Goal: Information Seeking & Learning: Compare options

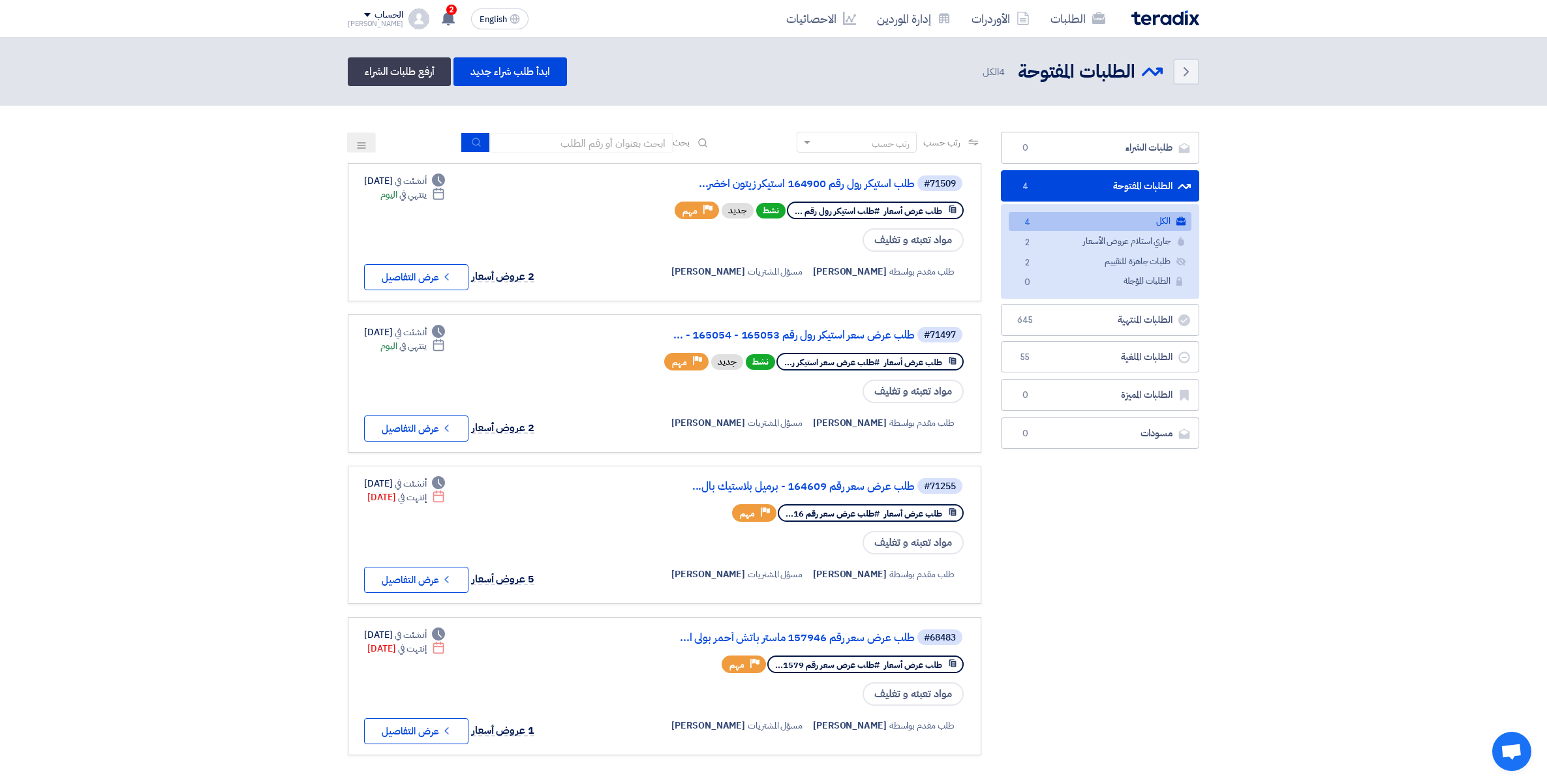
click at [441, 16] on use at bounding box center [448, 18] width 13 height 14
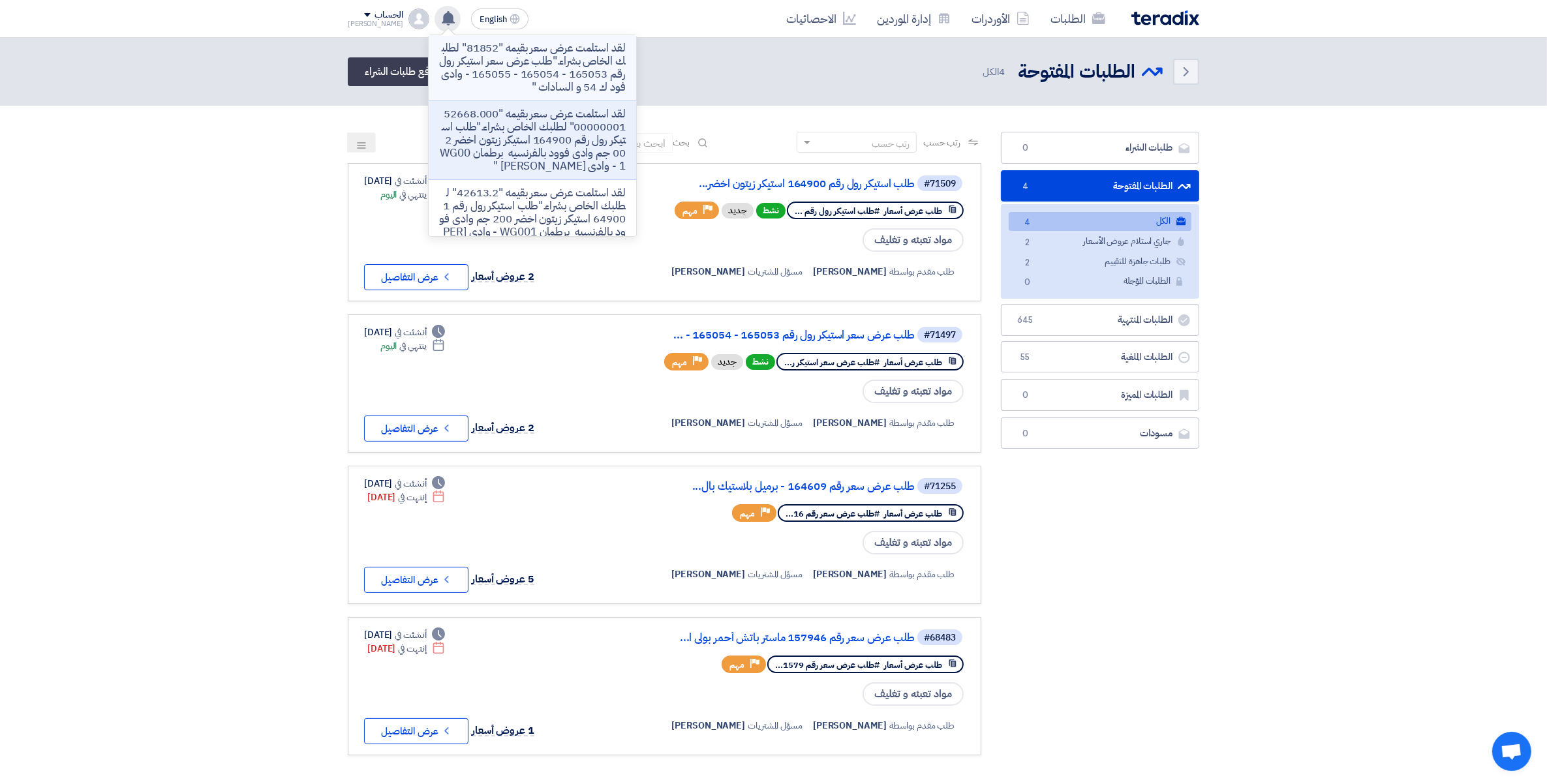
click at [501, 60] on p "لقد استلمت عرض سعر بقيمه "81852" لطلبك الخاص بشراء."طلب عرض سعر استيكر رول رقم …" at bounding box center [532, 68] width 187 height 52
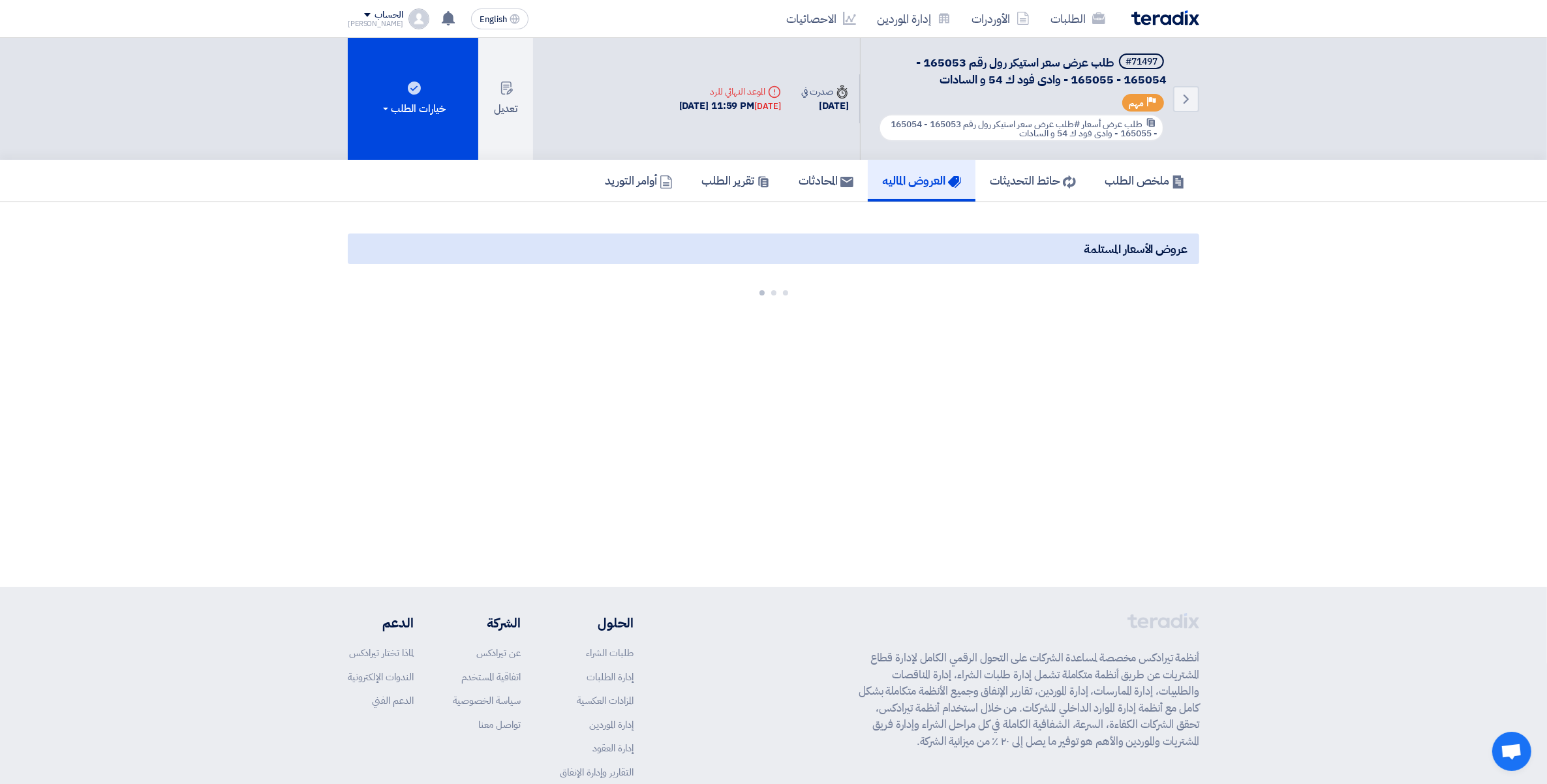
click at [346, 20] on div "الطلبات الأوردرات إدارة الموردين الاحصائيات English EN 30 minutes ago" at bounding box center [774, 18] width 871 height 37
click at [364, 14] on span at bounding box center [367, 15] width 7 height 4
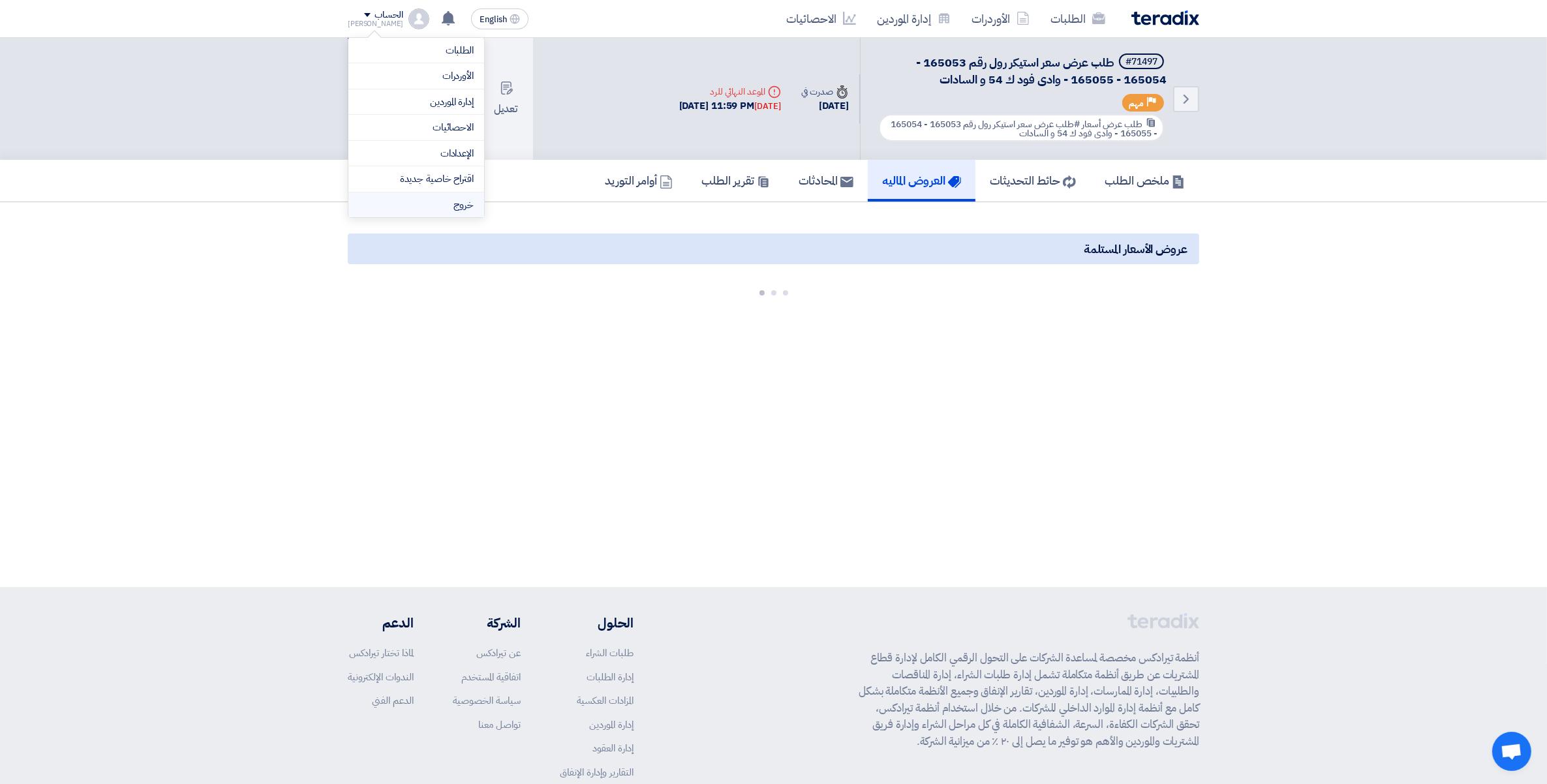
click at [451, 203] on li "خروج" at bounding box center [415, 205] width 135 height 25
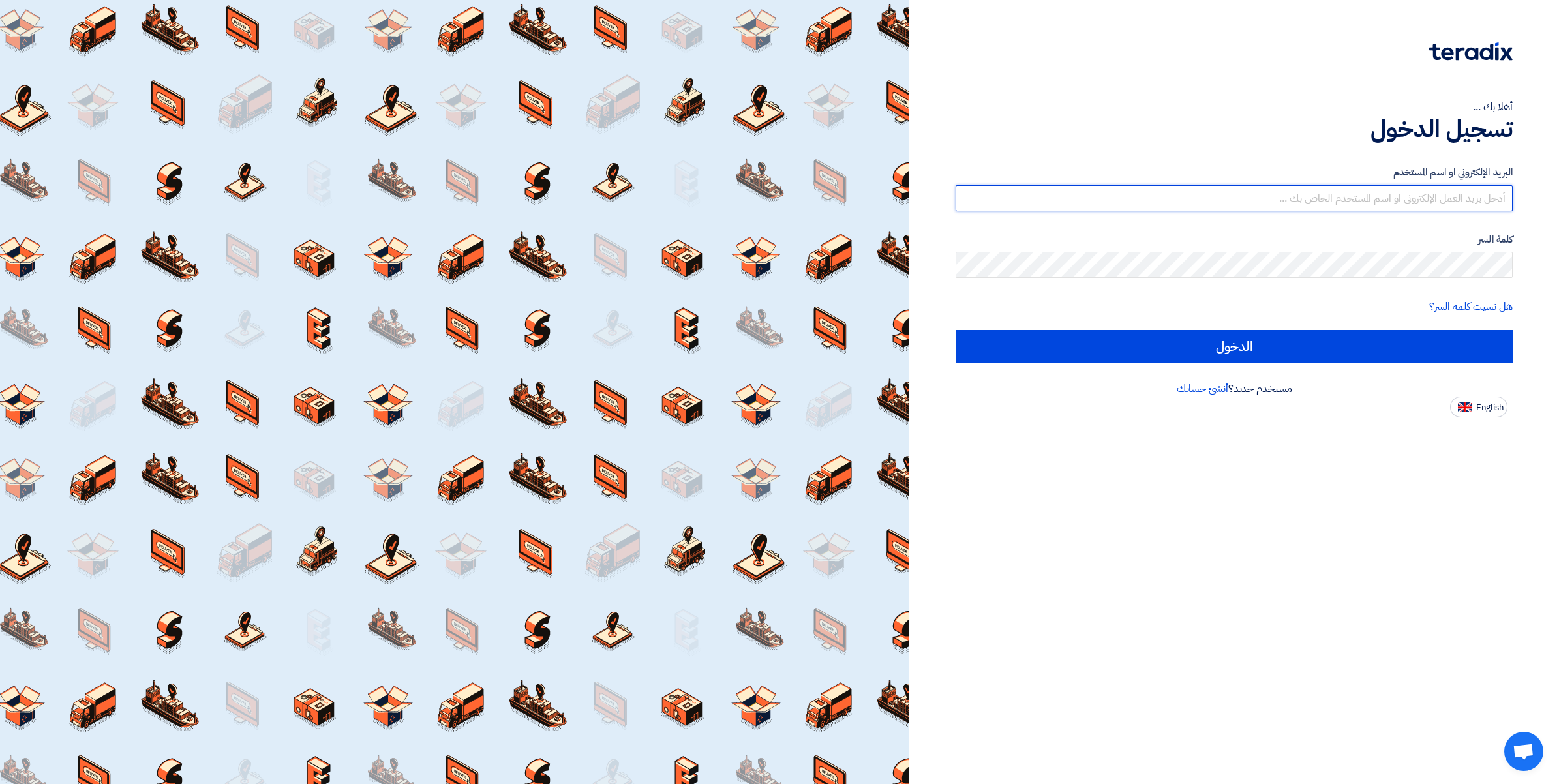
type input "ahmed.abdelnaby@wadigroup.com.eg"
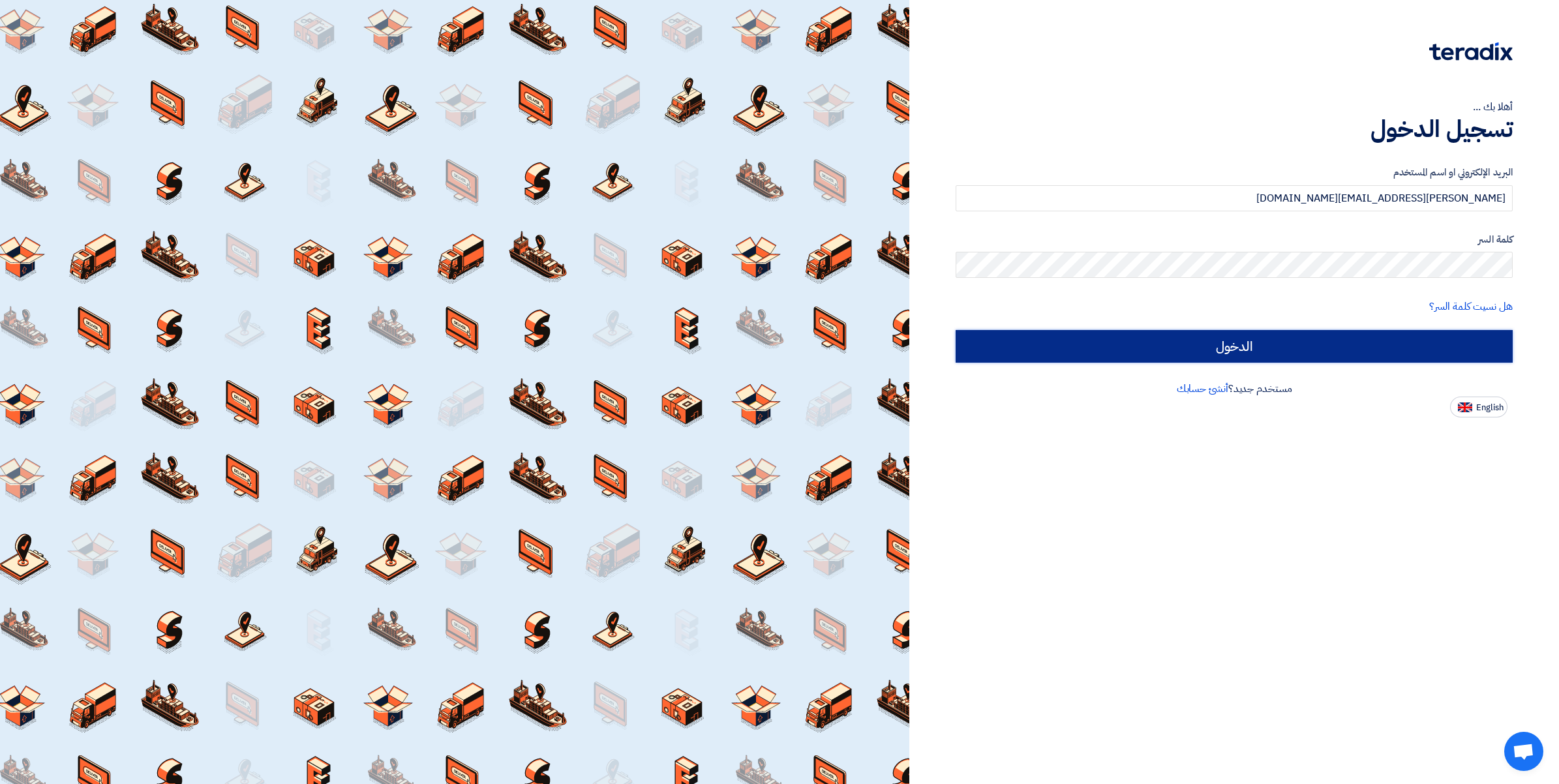
click at [1240, 347] on input "الدخول" at bounding box center [1234, 346] width 557 height 33
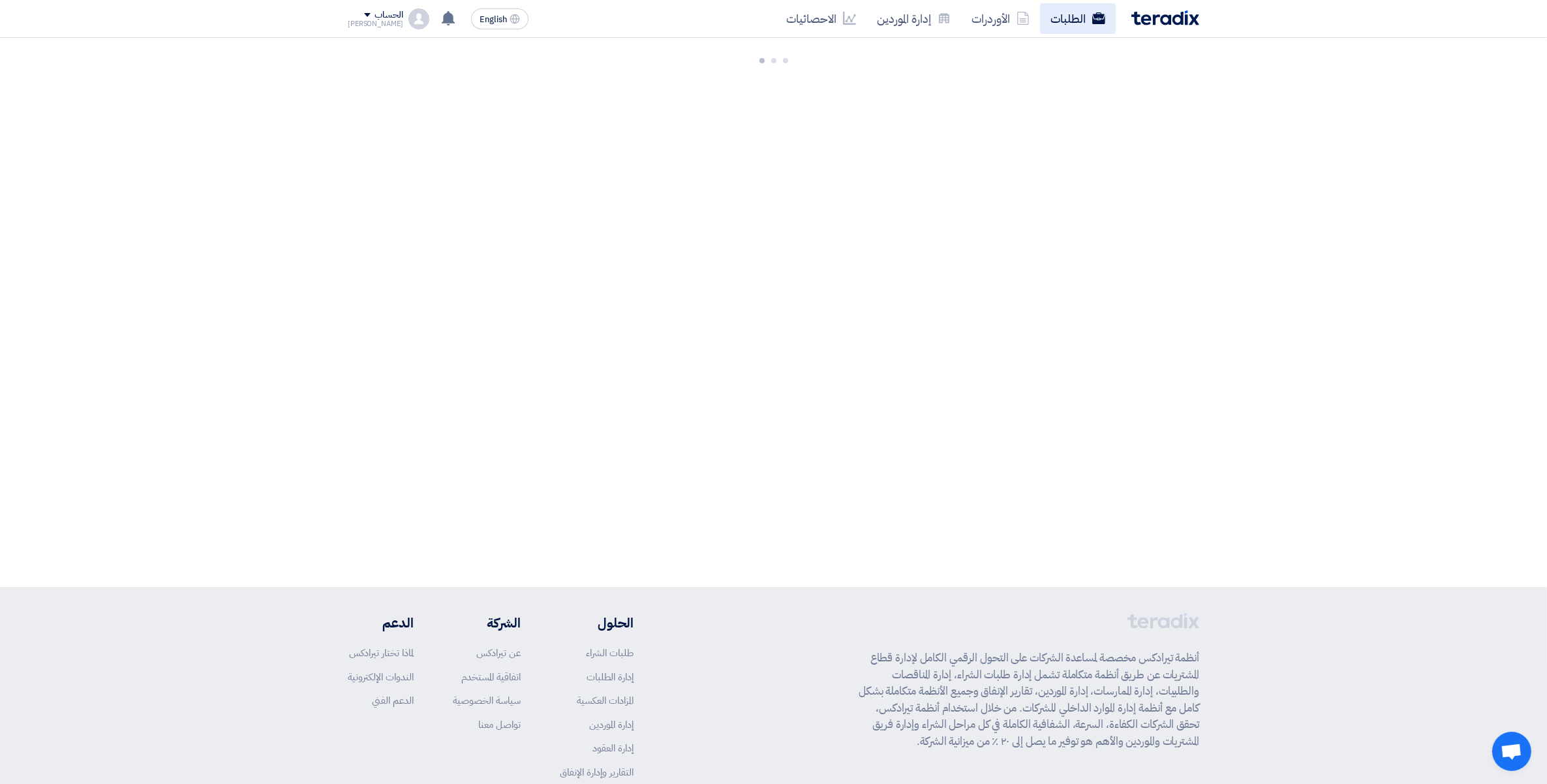
click at [1065, 21] on link "الطلبات" at bounding box center [1078, 18] width 76 height 30
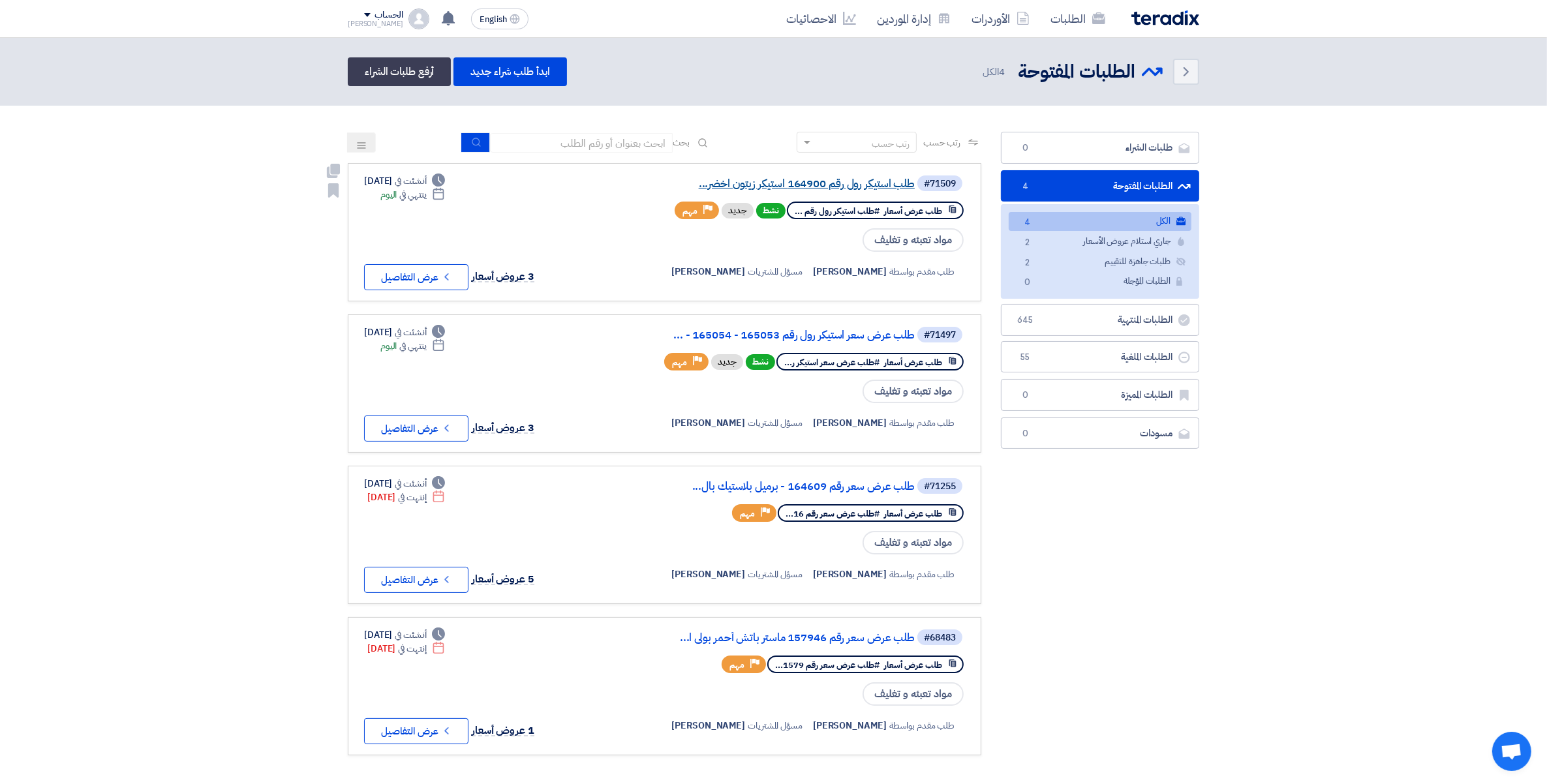
click at [834, 181] on link "طلب استيكر رول رقم 164900 استيكر زيتون اخضر..." at bounding box center [784, 184] width 261 height 12
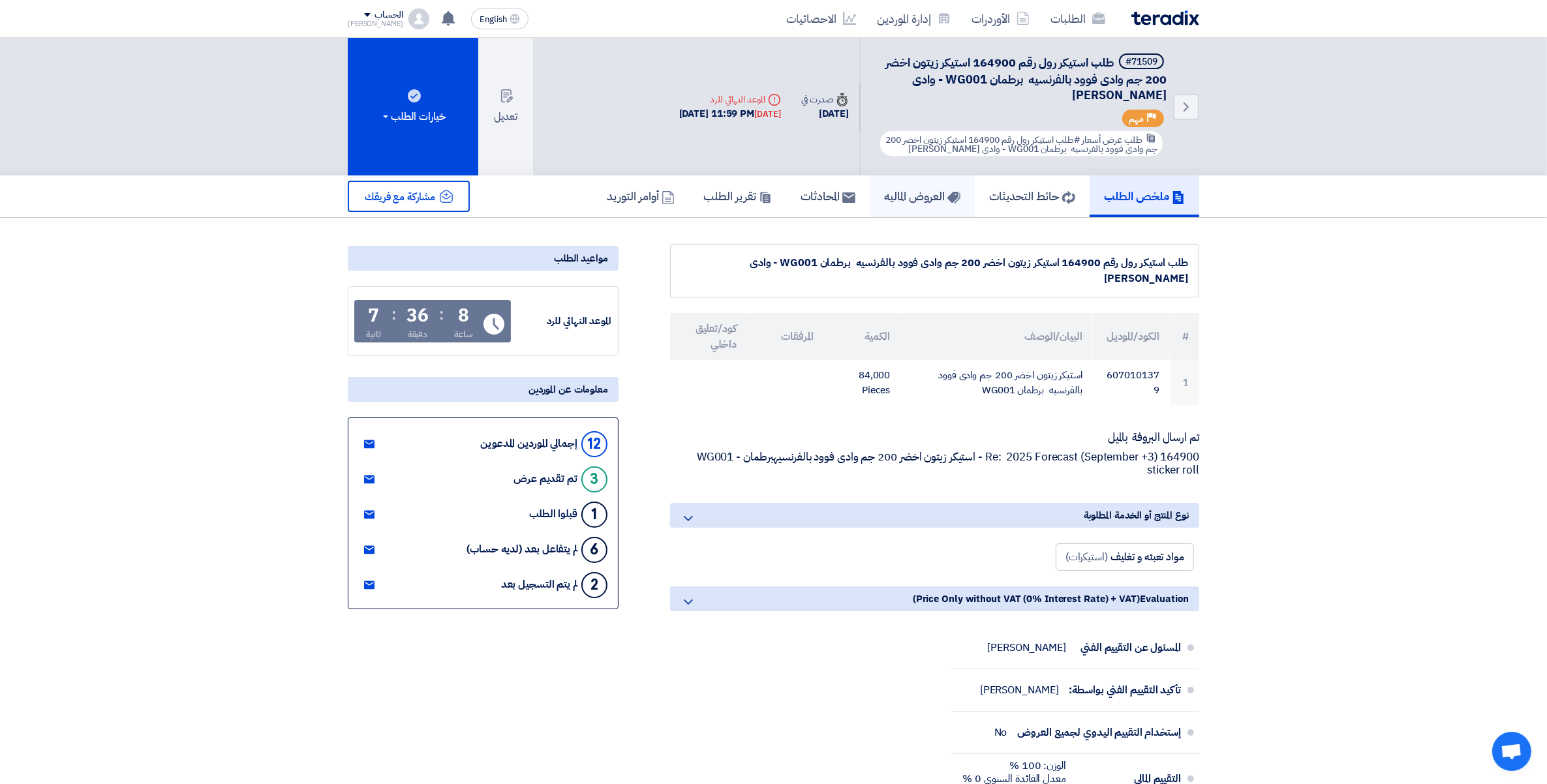
click at [924, 193] on h5 "العروض الماليه" at bounding box center [922, 196] width 77 height 15
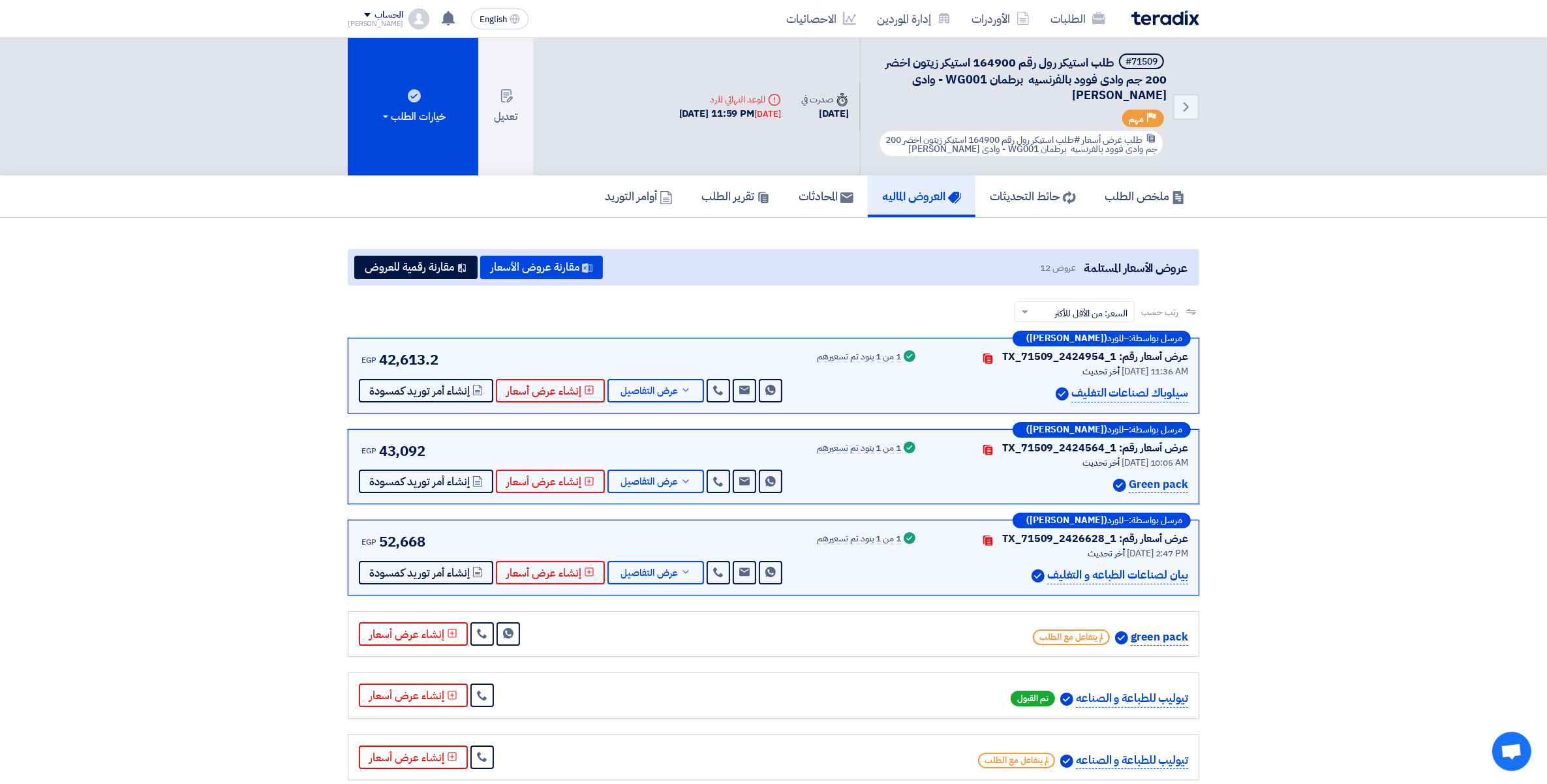
click at [1375, 444] on section "عروض الأسعار المستلمة عروض 12 مقارنة عروض الأسعار مقارنة رقمية للعروض رتب حسب ر…" at bounding box center [774, 699] width 1547 height 964
click at [668, 389] on span "عرض التفاصيل" at bounding box center [649, 391] width 57 height 10
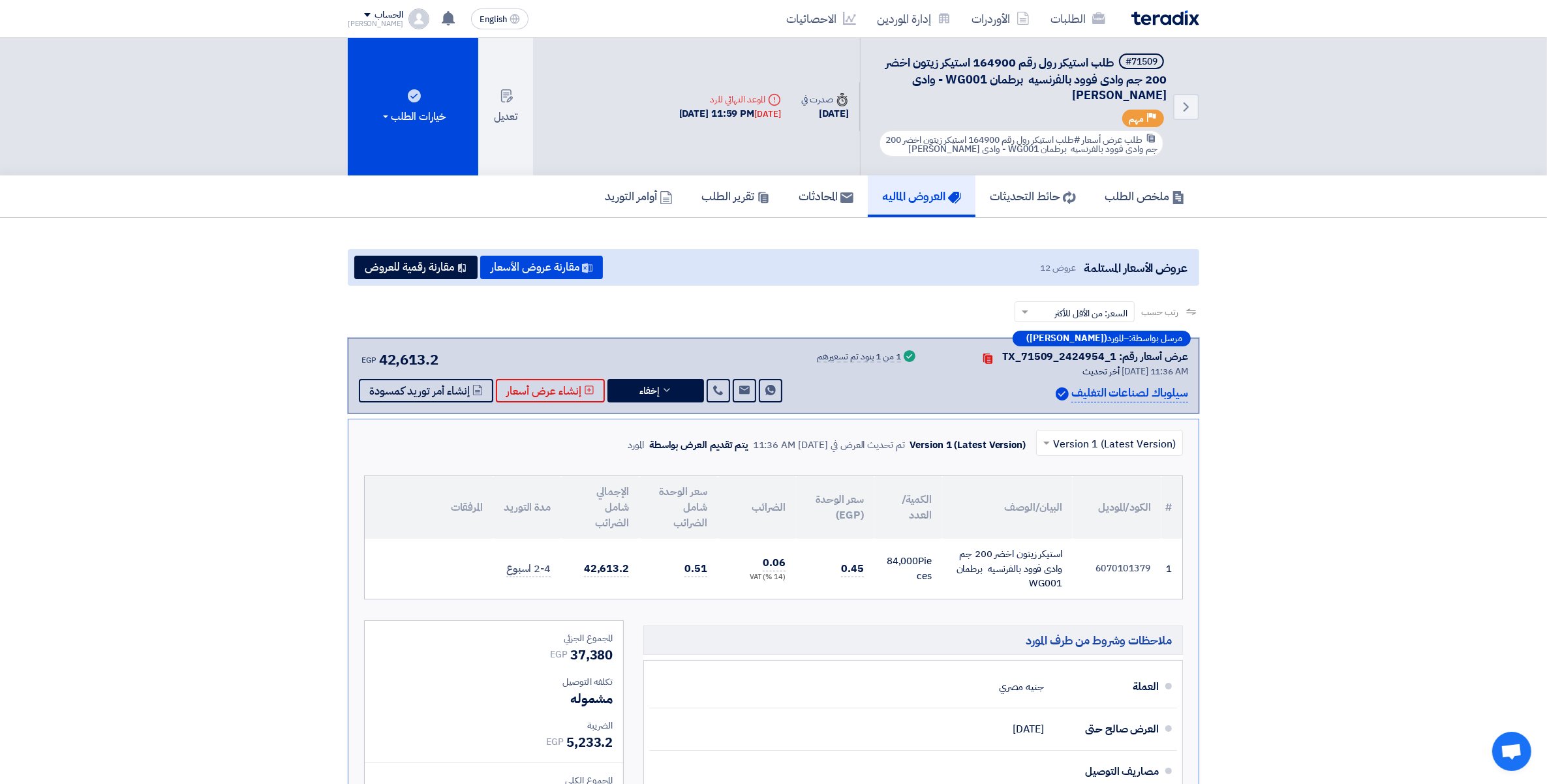
click at [1130, 570] on td "6070101379" at bounding box center [1117, 568] width 89 height 60
copy tr "6070101379"
click at [1074, 21] on link "الطلبات" at bounding box center [1078, 18] width 76 height 30
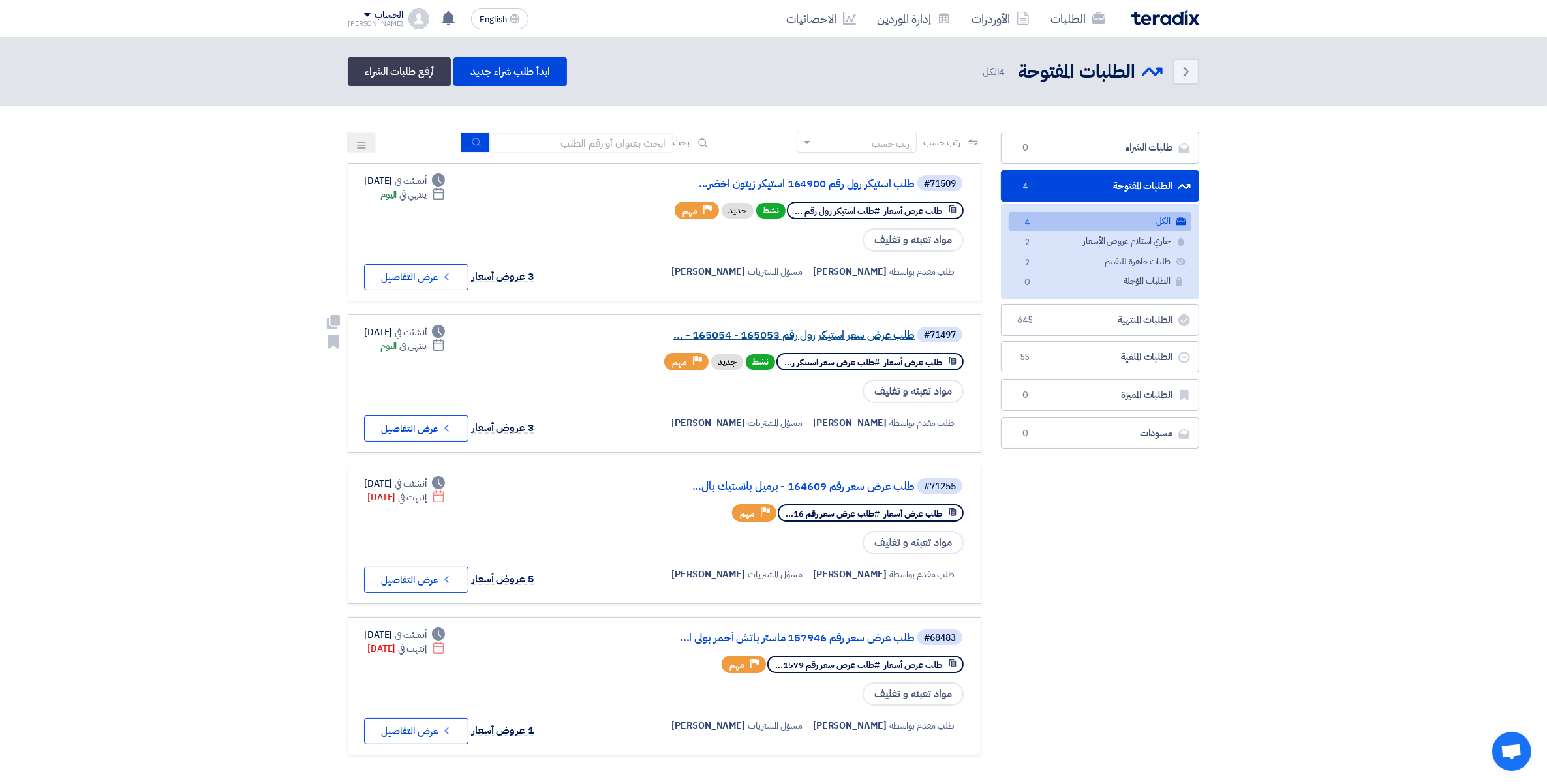
click at [864, 329] on link "طلب عرض سعر استيكر رول رقم 165053 - 165054 - ..." at bounding box center [784, 335] width 261 height 12
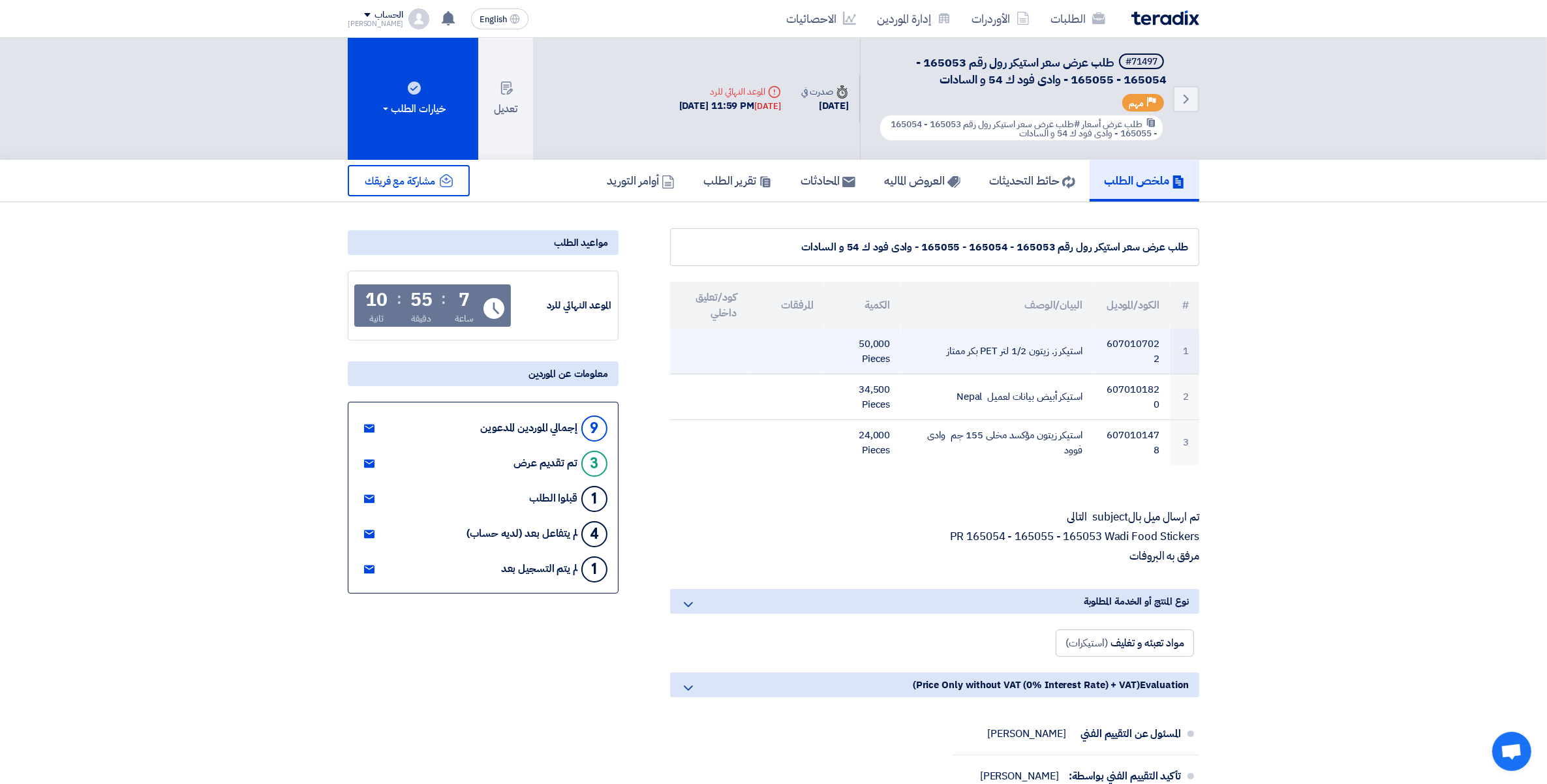
click at [1138, 337] on td "6070107022" at bounding box center [1132, 351] width 77 height 45
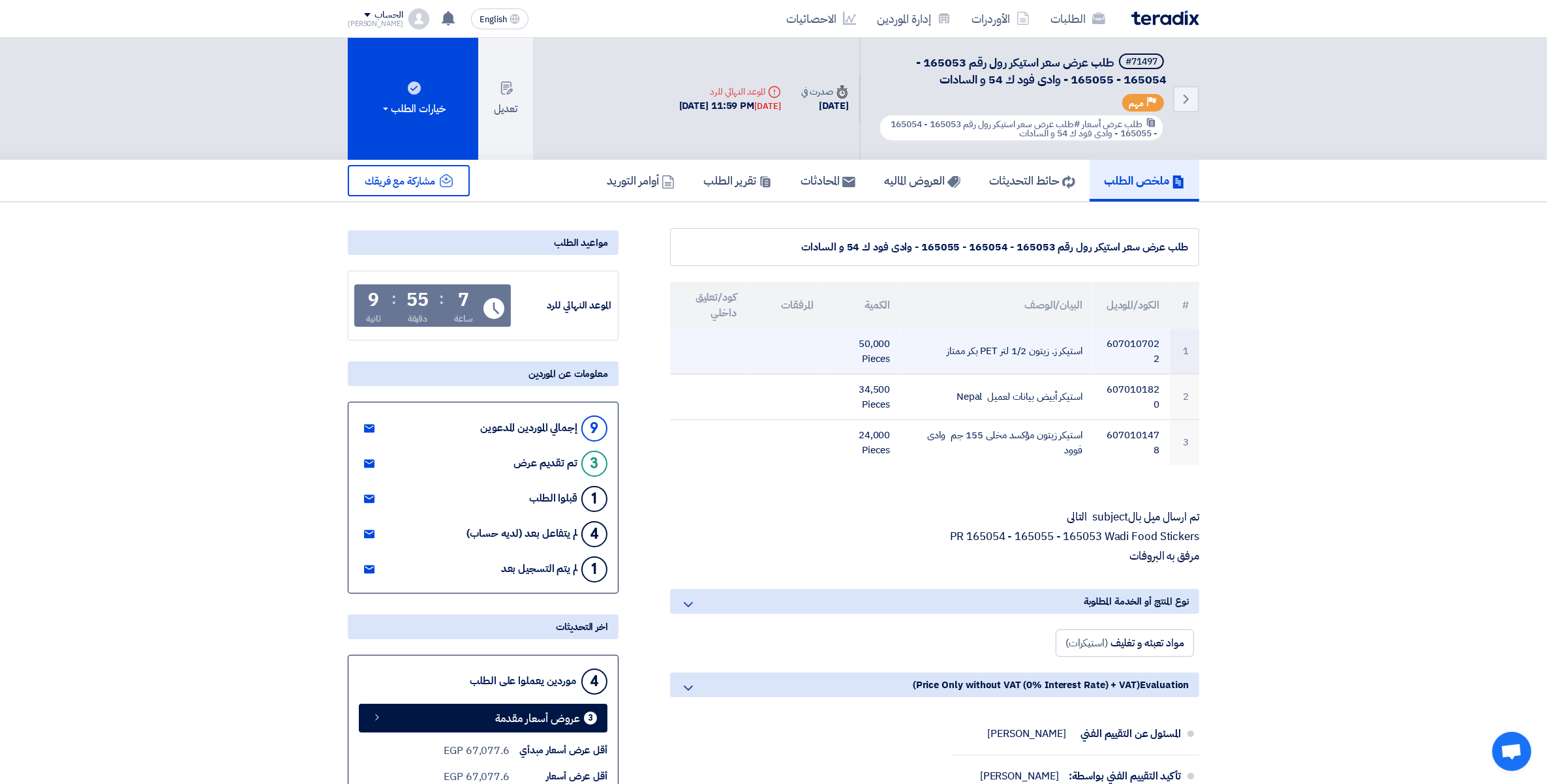
click at [1138, 337] on td "6070107022" at bounding box center [1132, 351] width 77 height 45
copy tr "6070107022"
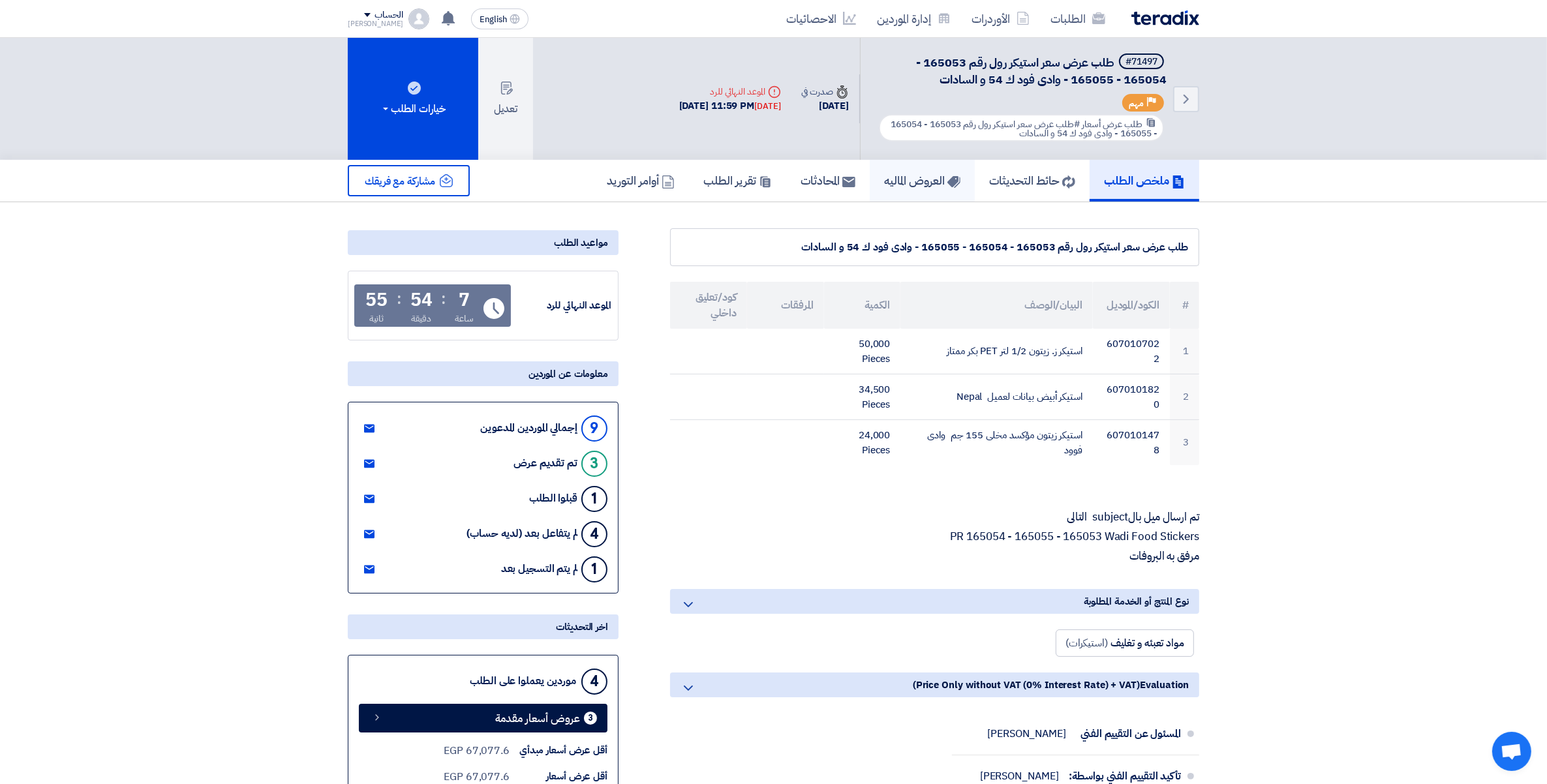
click at [898, 181] on h5 "العروض الماليه" at bounding box center [922, 181] width 77 height 15
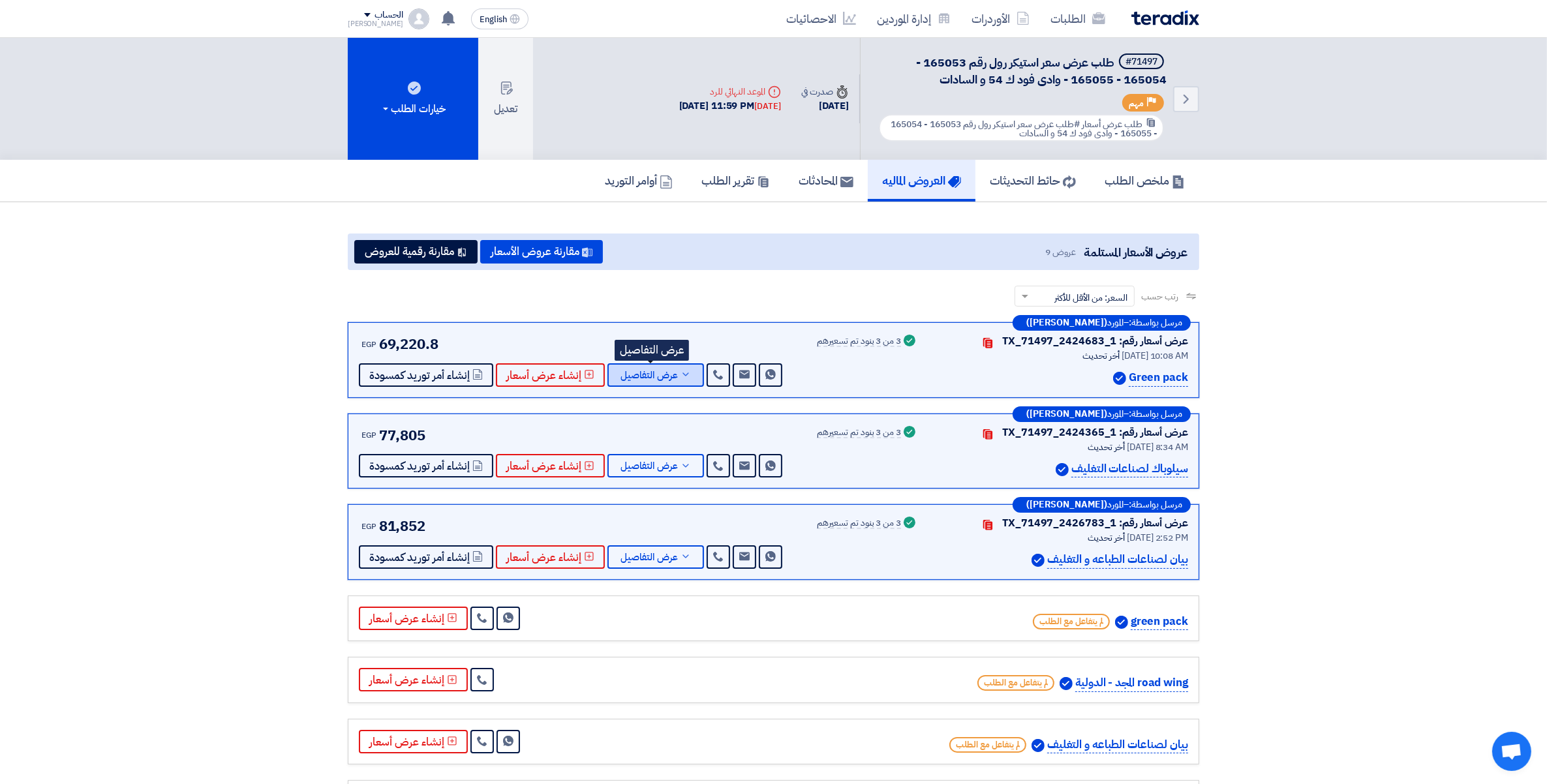
click at [687, 373] on button "عرض التفاصيل" at bounding box center [656, 375] width 97 height 24
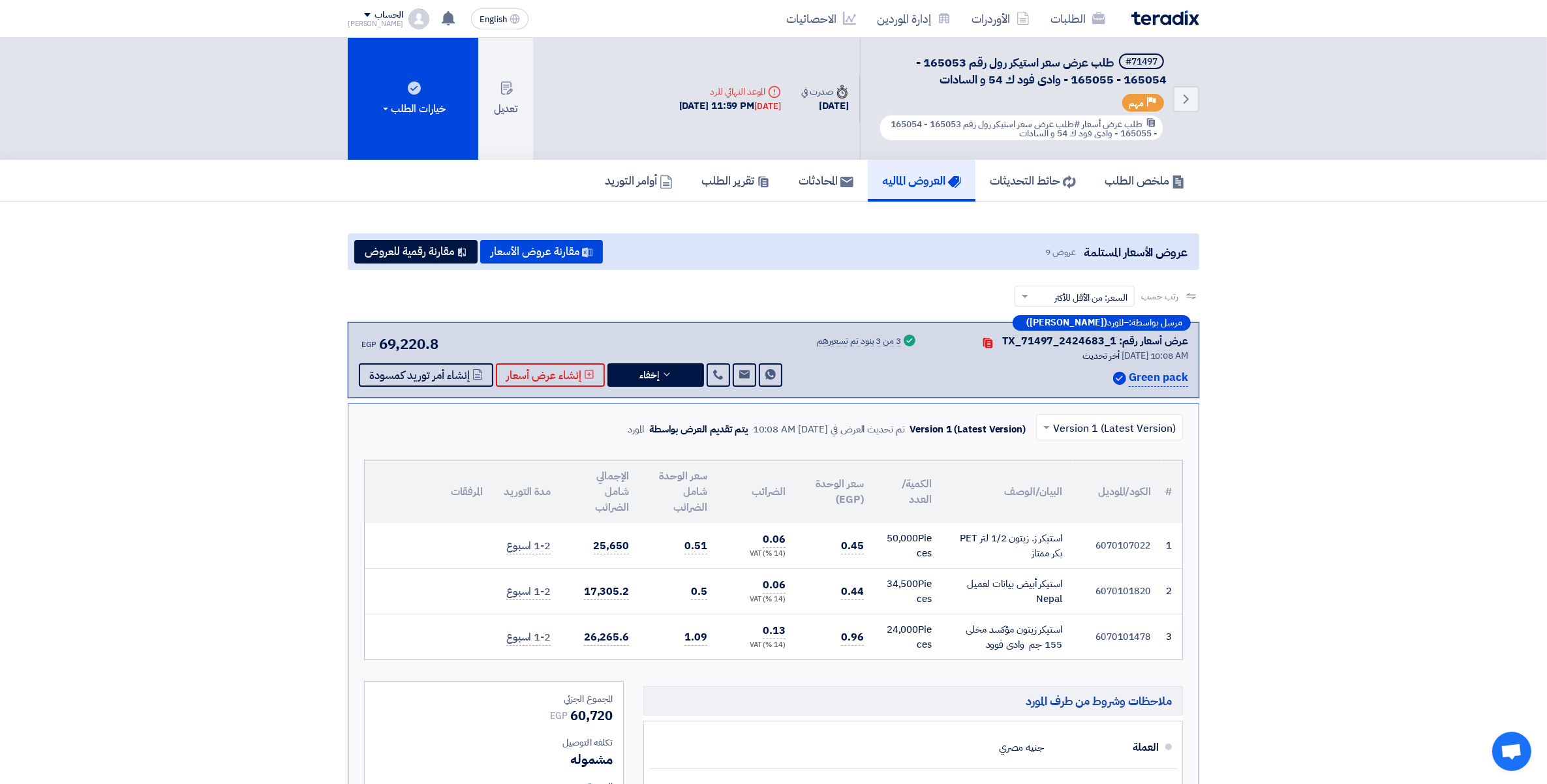
click at [1130, 578] on td "6070101820" at bounding box center [1117, 592] width 89 height 45
copy td "6070101820"
click at [700, 589] on span "0.5" at bounding box center [699, 592] width 16 height 16
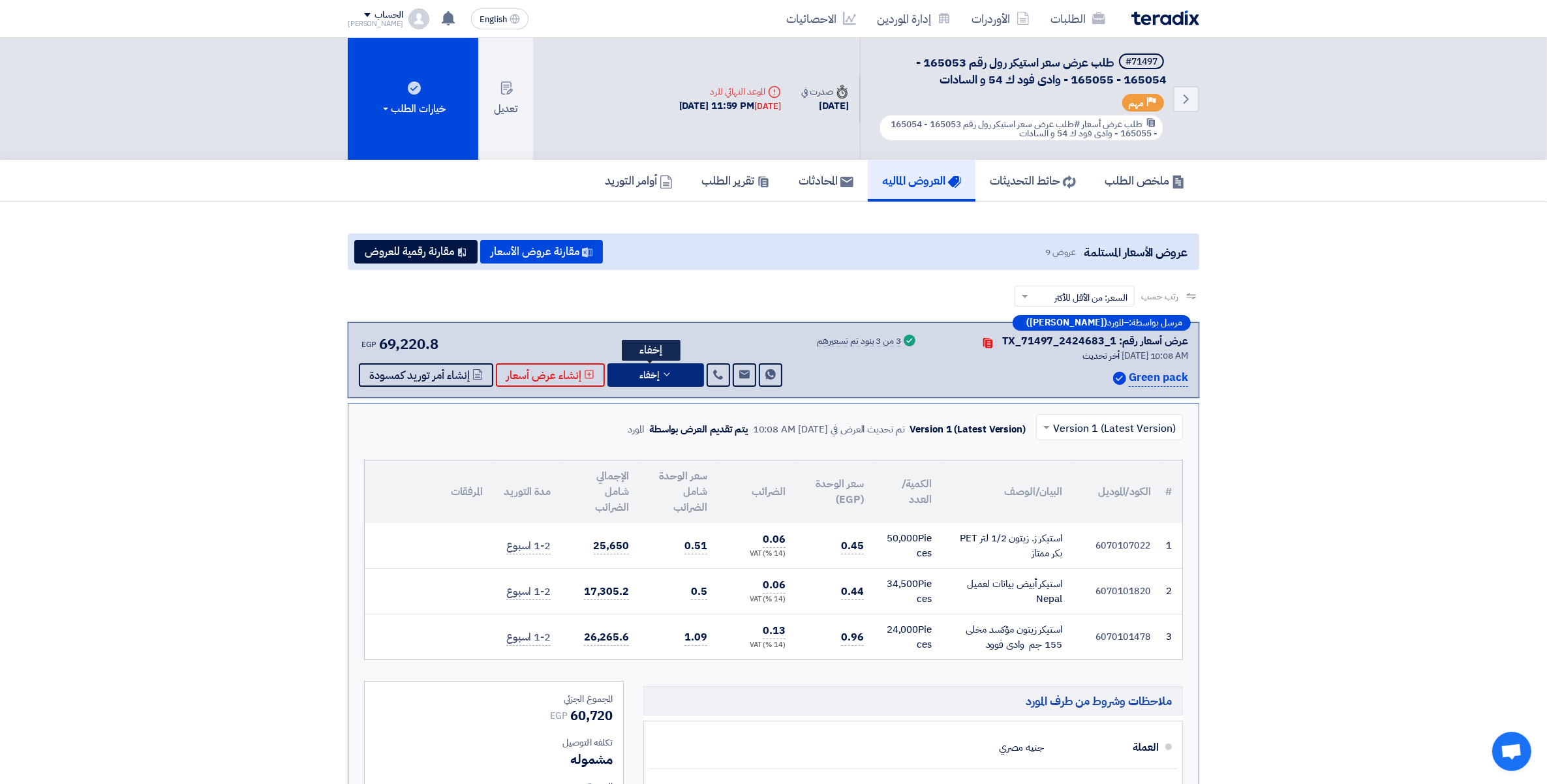
click at [668, 378] on button "إخفاء" at bounding box center [656, 375] width 97 height 24
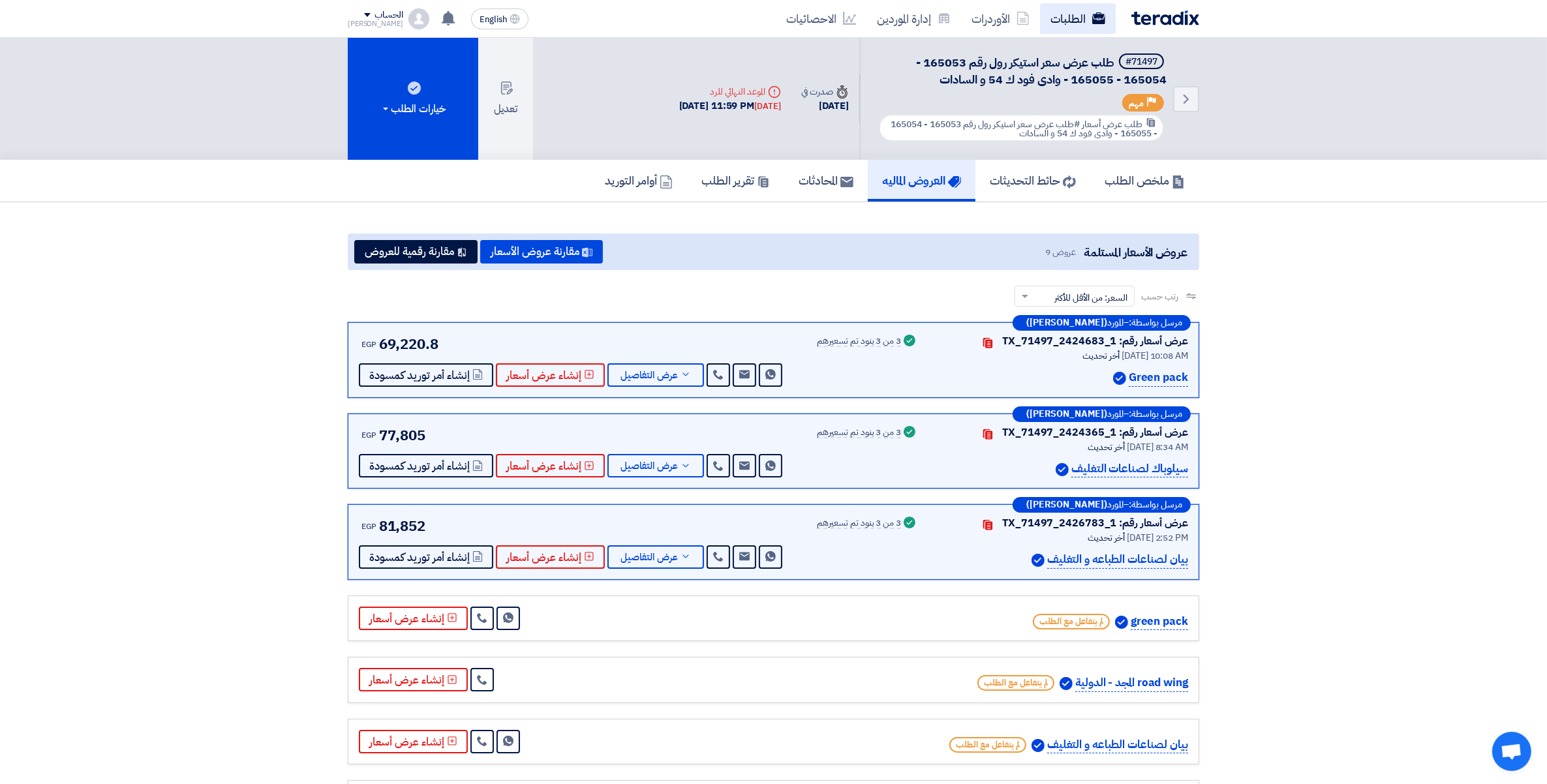
click at [1061, 29] on link "الطلبات" at bounding box center [1078, 18] width 76 height 30
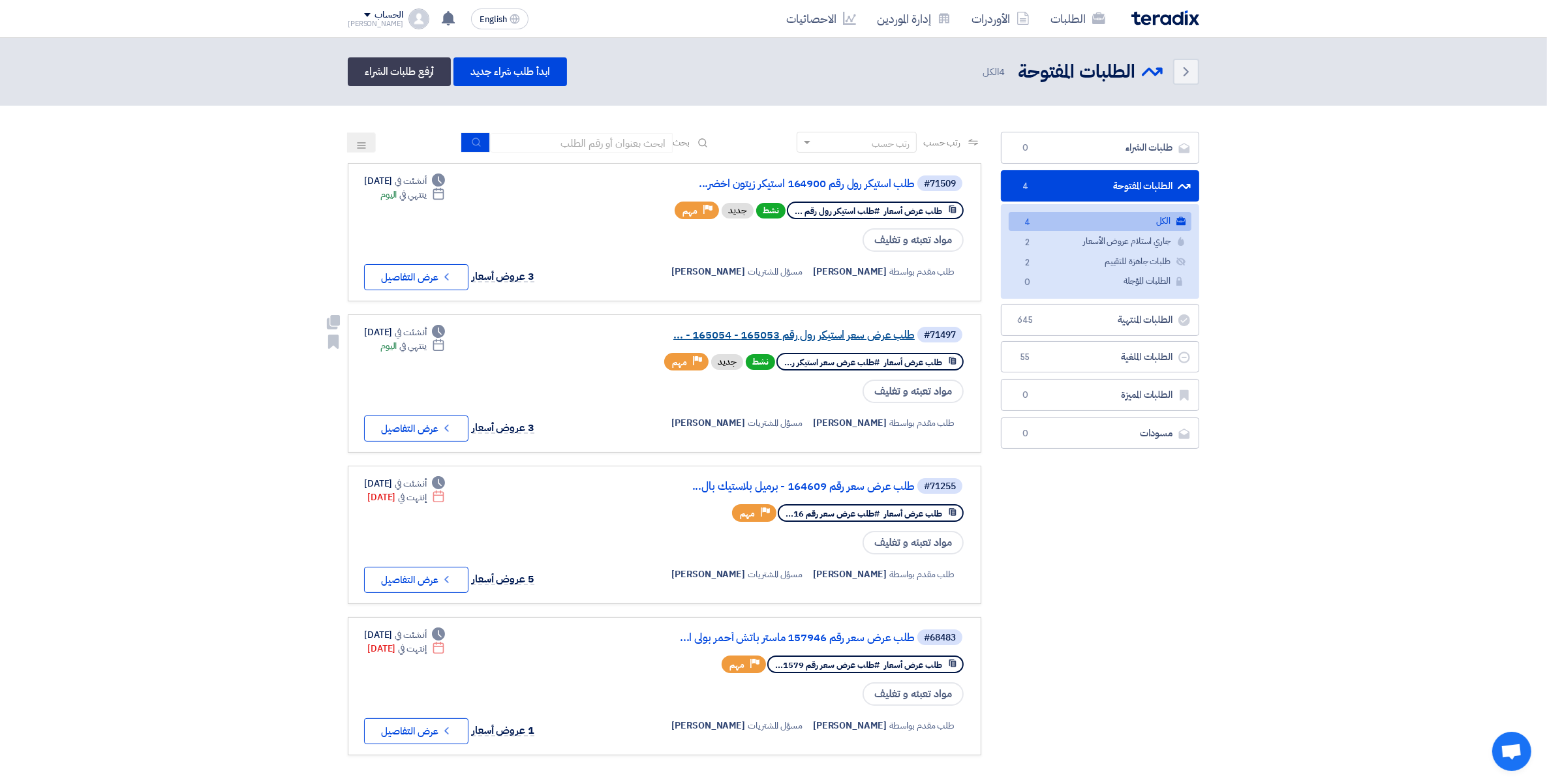
click at [848, 330] on link "طلب عرض سعر استيكر رول رقم 165053 - 165054 - ..." at bounding box center [784, 335] width 261 height 12
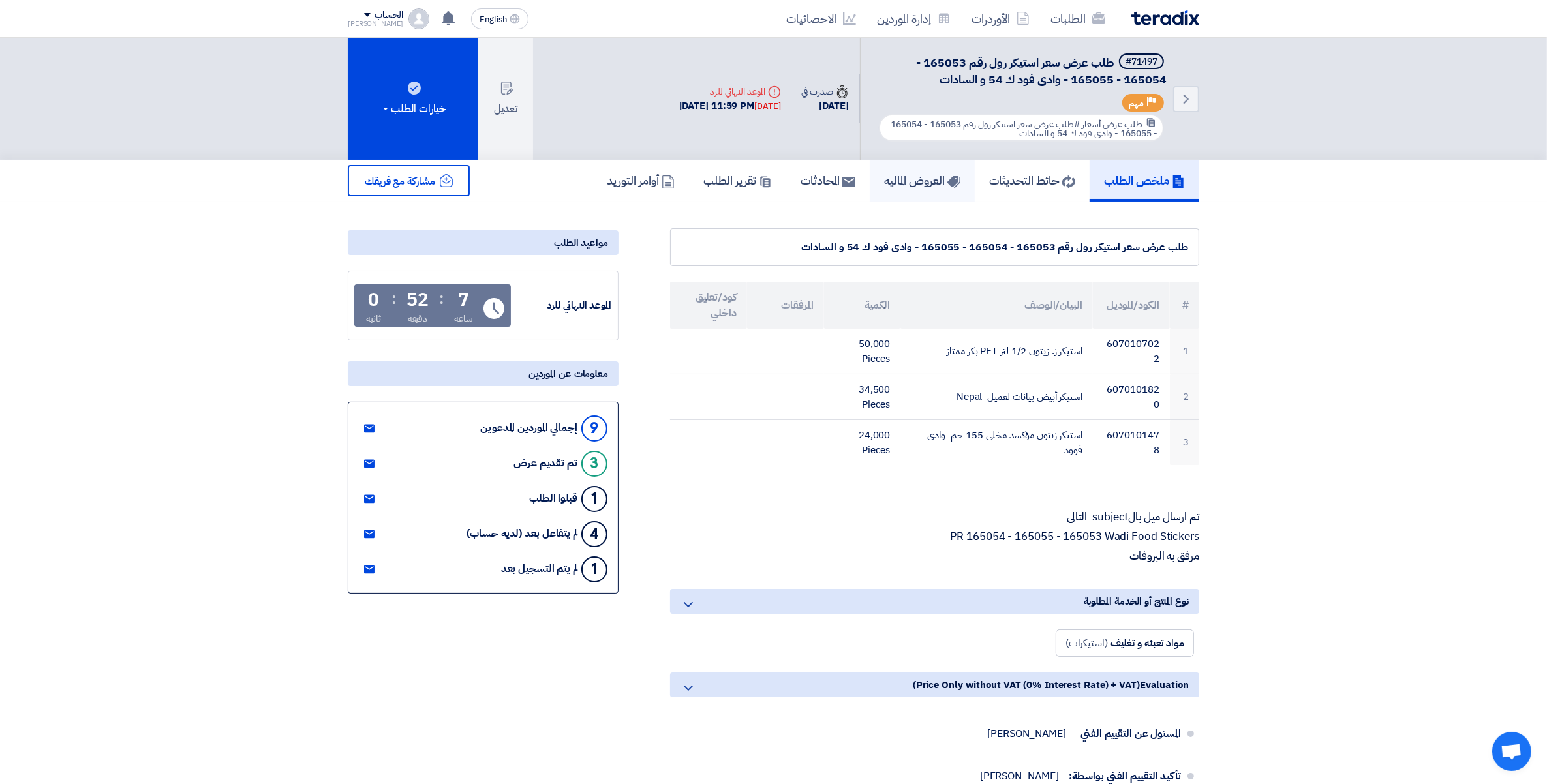
drag, startPoint x: 852, startPoint y: 331, endPoint x: 952, endPoint y: 181, distance: 180.3
click at [952, 181] on icon at bounding box center [954, 182] width 13 height 13
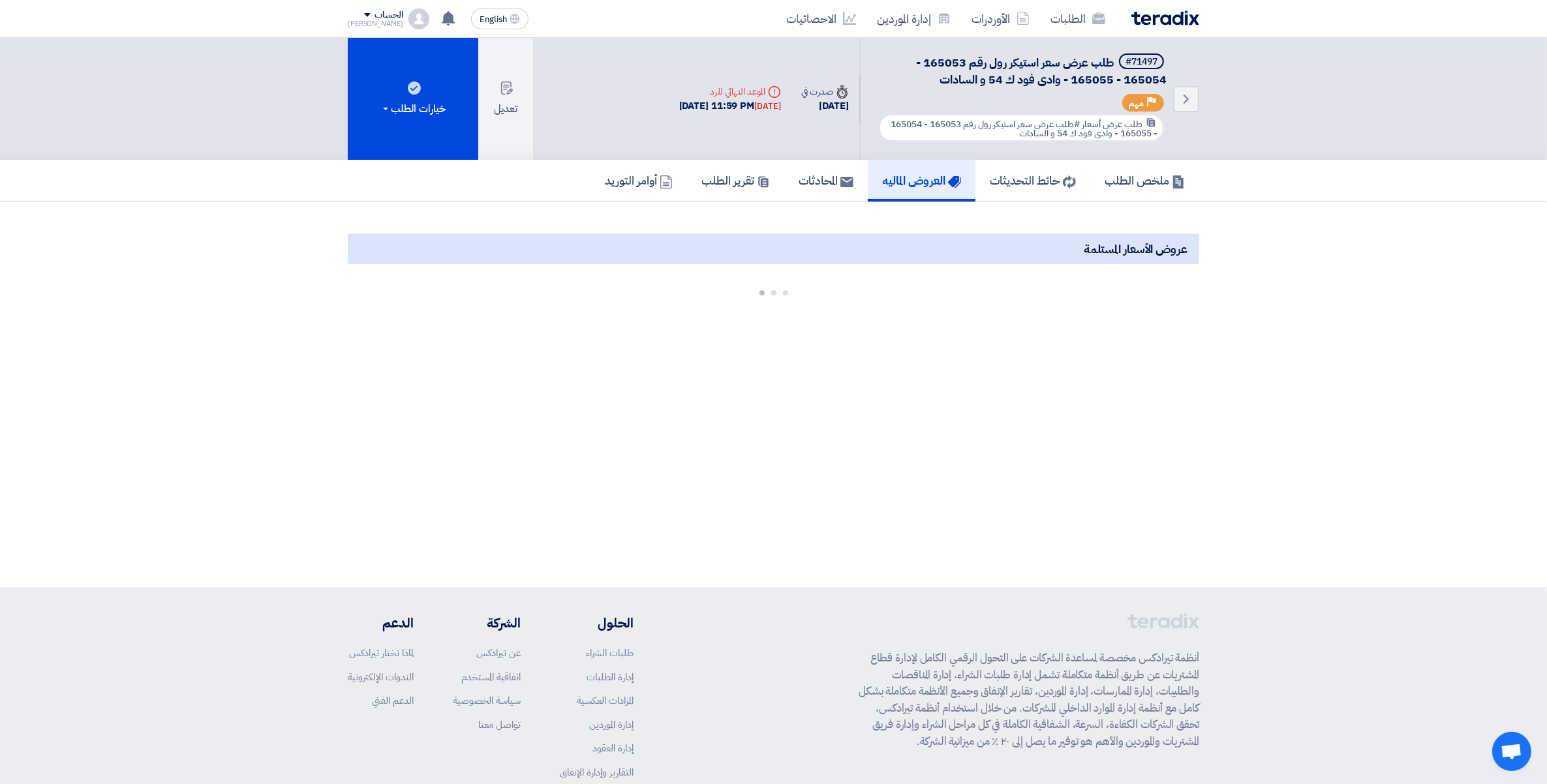
click at [1336, 364] on div "Back #71497 طلب عرض سعر استيكر رول رقم 165053 - 165054 - 165055 - وادى فود ك 54…" at bounding box center [774, 312] width 1547 height 549
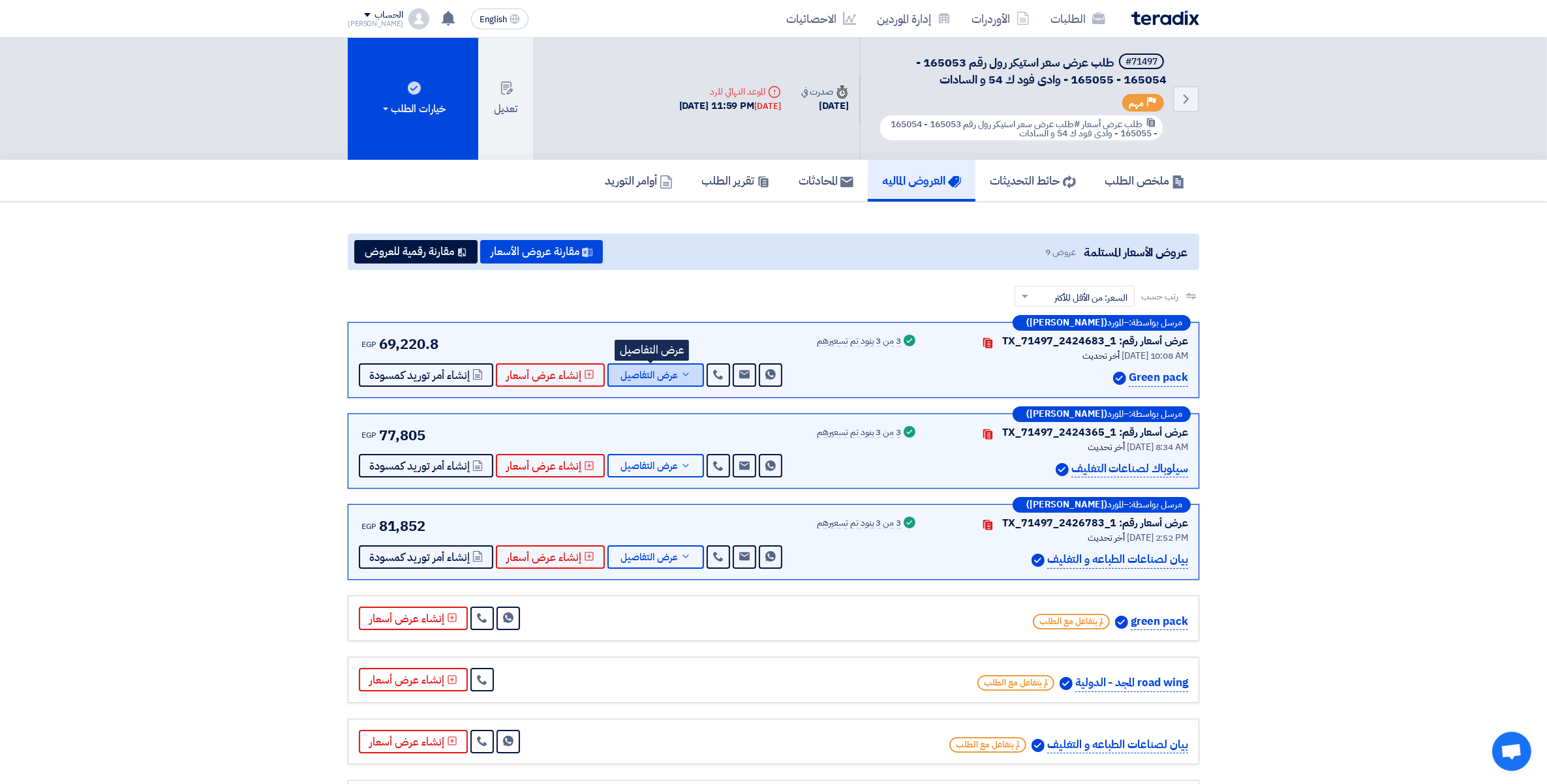
click at [666, 375] on span "عرض التفاصيل" at bounding box center [649, 376] width 57 height 10
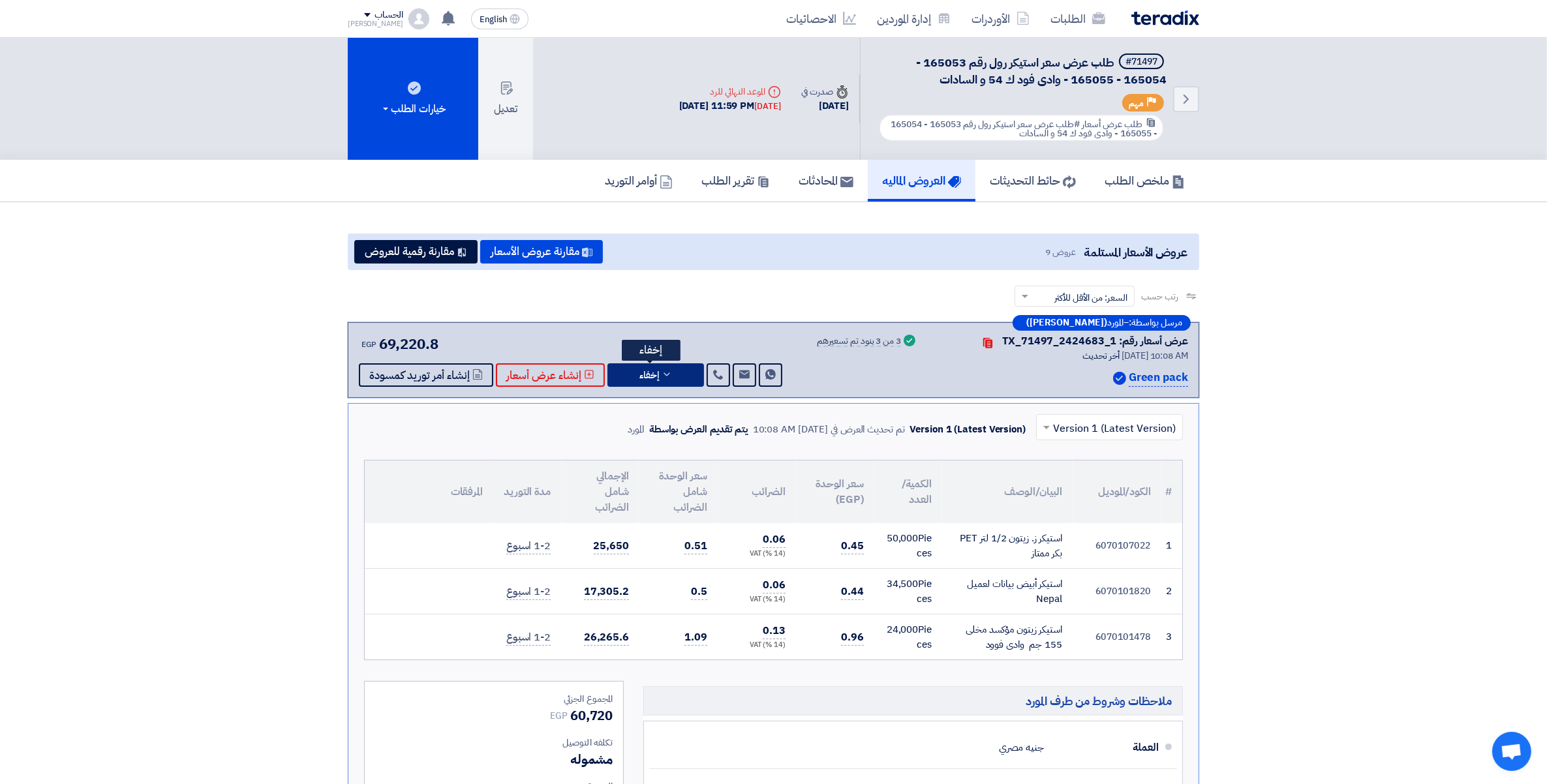
click at [666, 375] on icon at bounding box center [667, 374] width 10 height 10
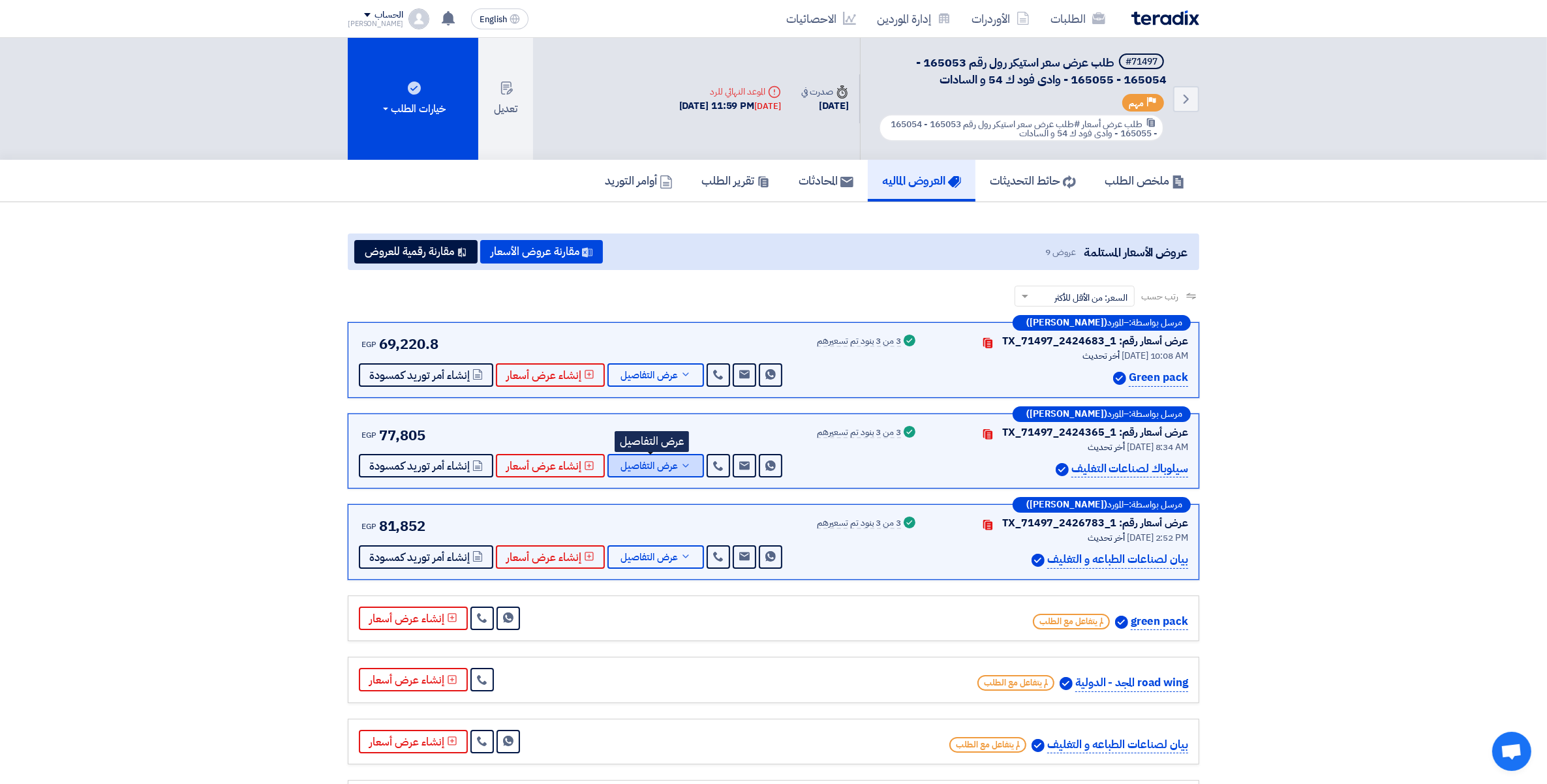
click at [684, 454] on button "عرض التفاصيل" at bounding box center [656, 466] width 97 height 24
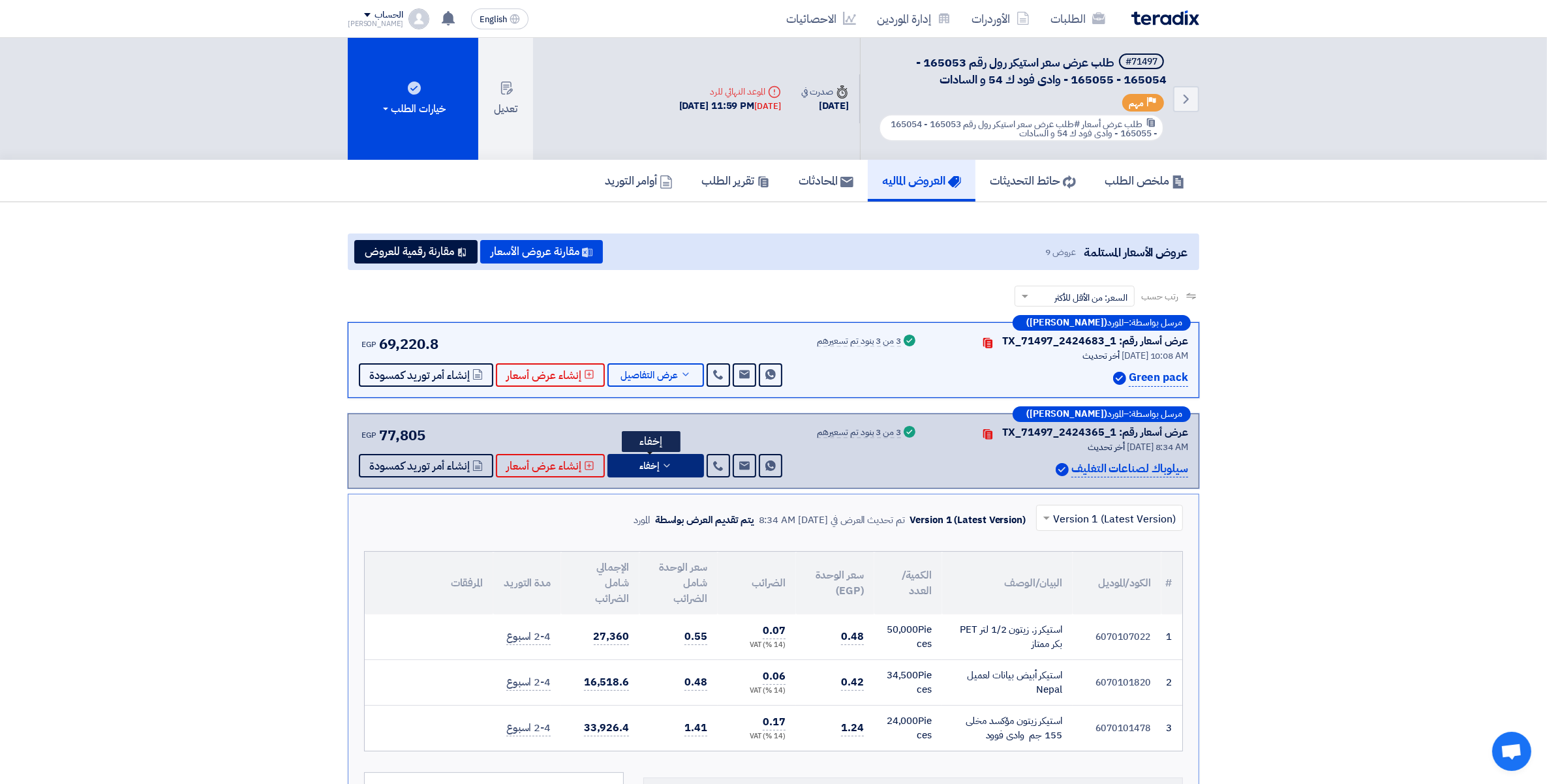
click at [684, 454] on button "إخفاء" at bounding box center [656, 466] width 97 height 24
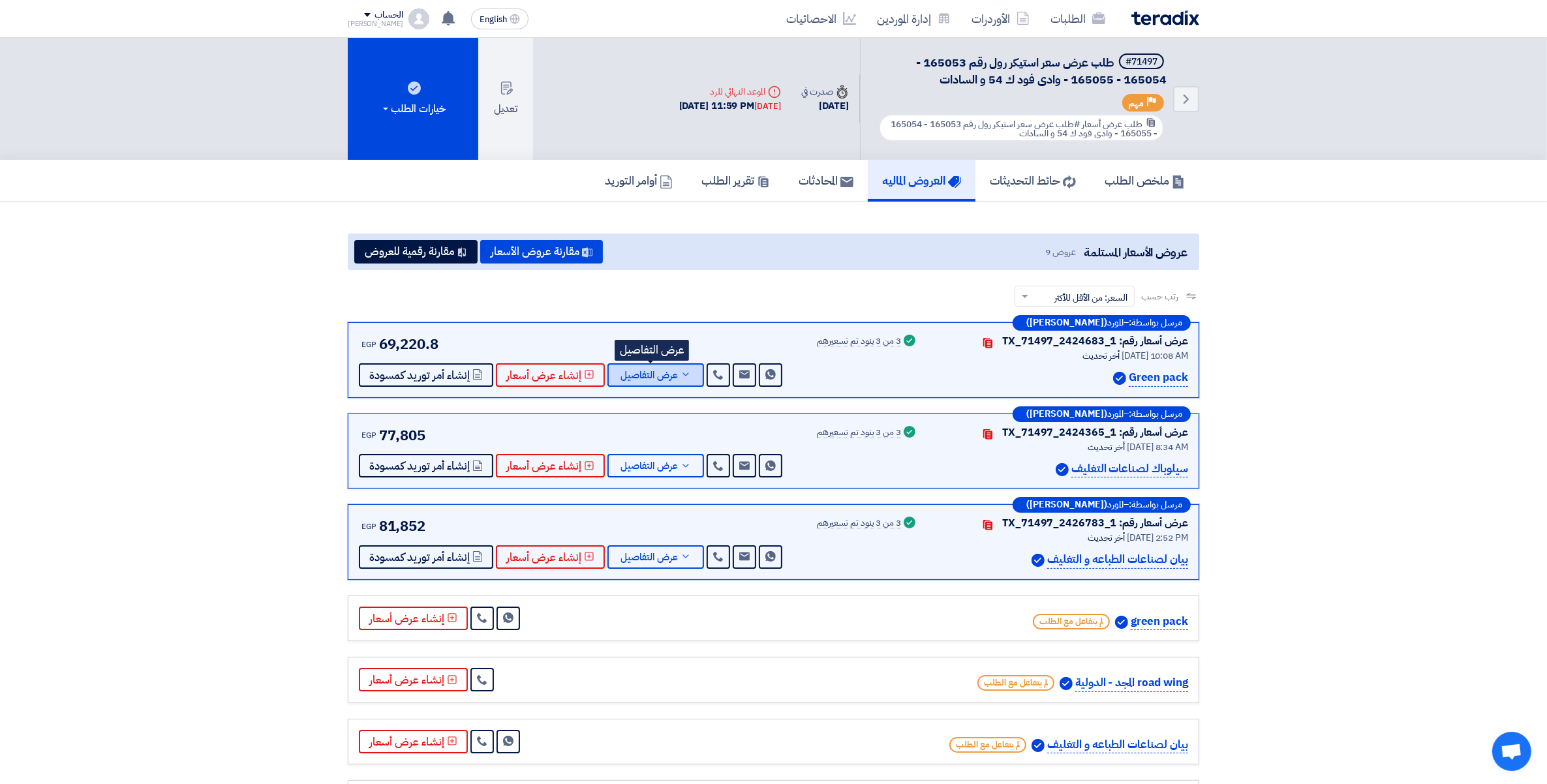
click at [684, 372] on icon at bounding box center [685, 374] width 10 height 10
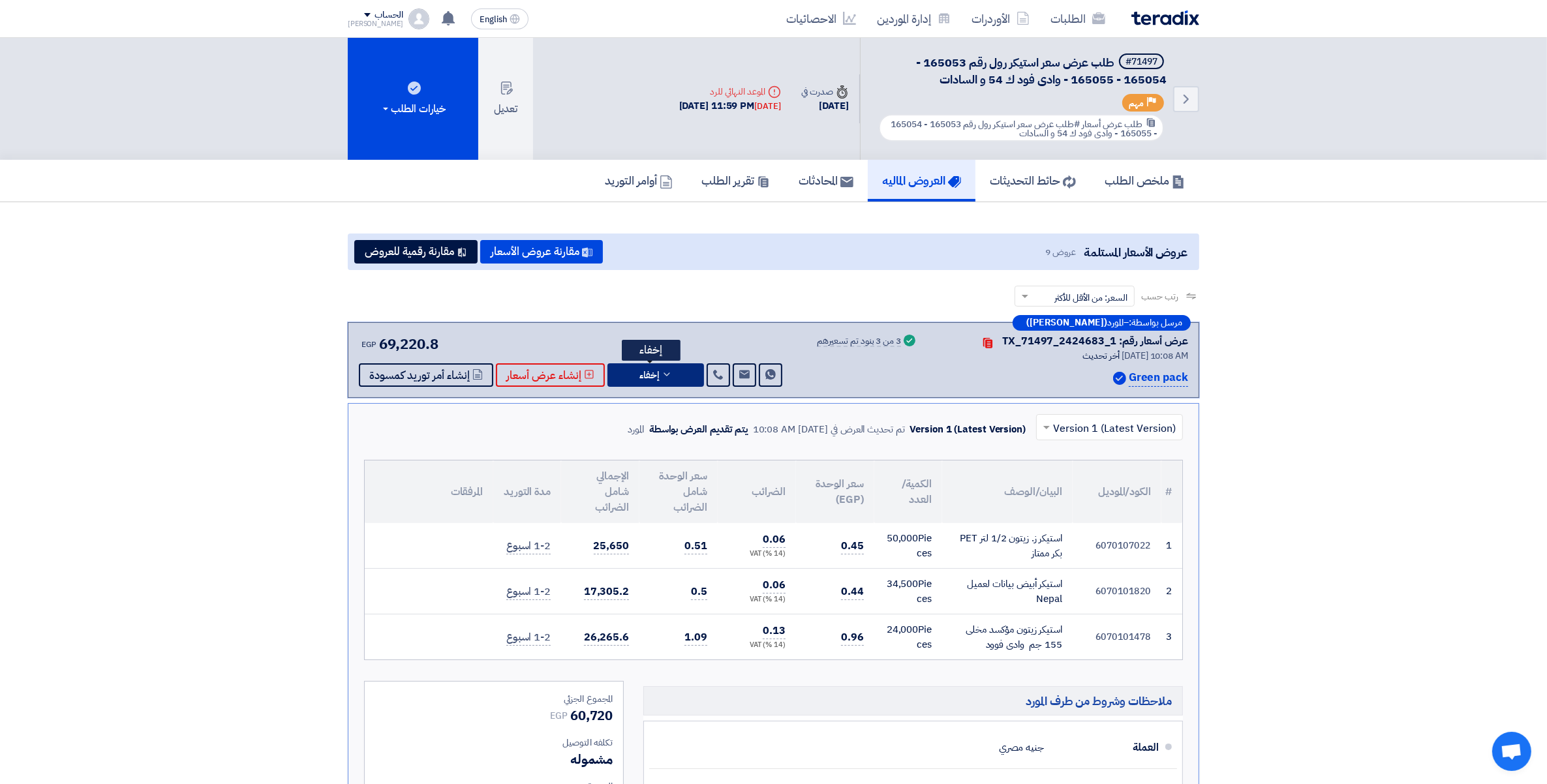
click at [684, 372] on button "إخفاء" at bounding box center [656, 375] width 97 height 24
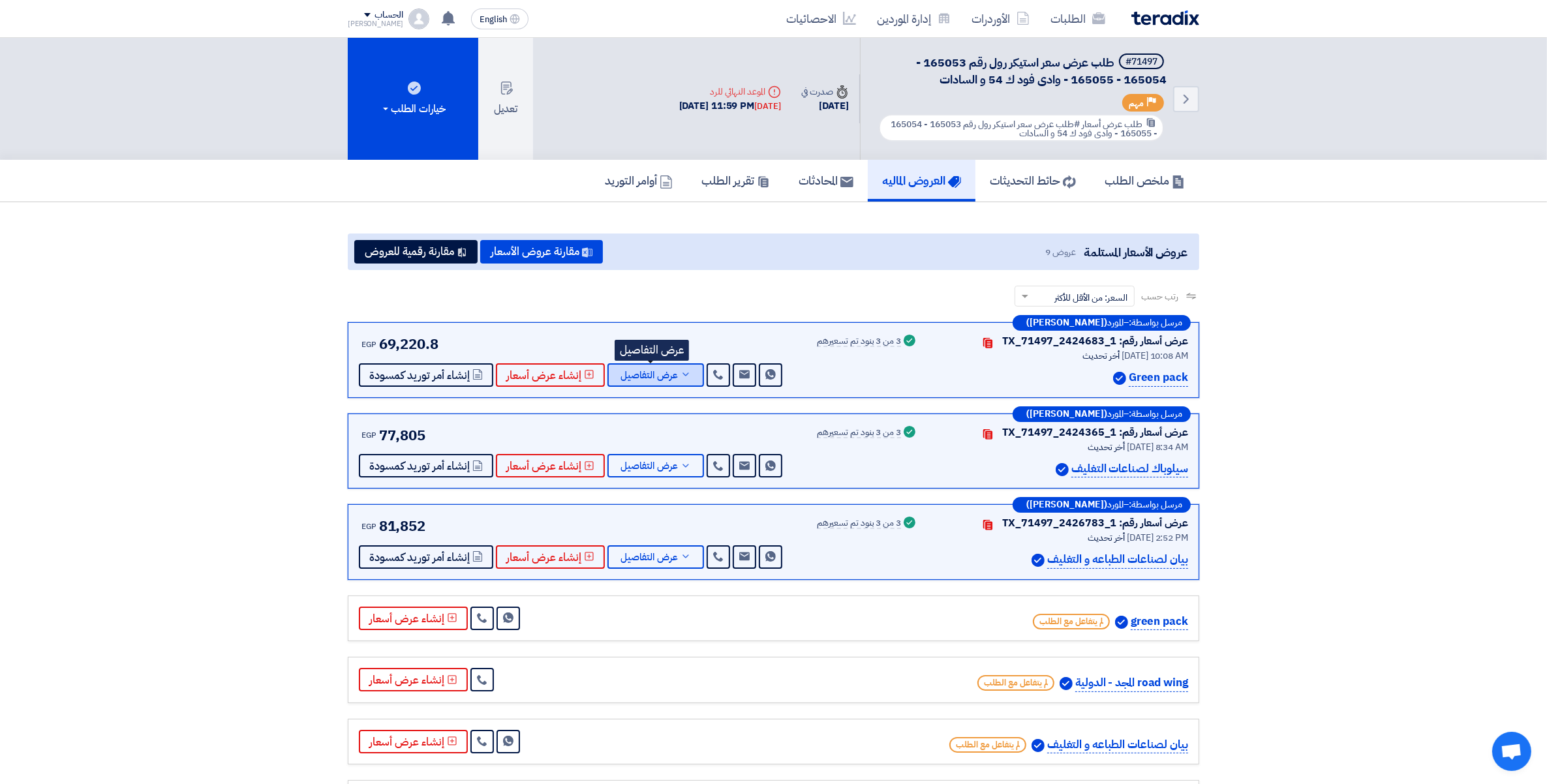
click at [684, 372] on icon at bounding box center [685, 374] width 10 height 10
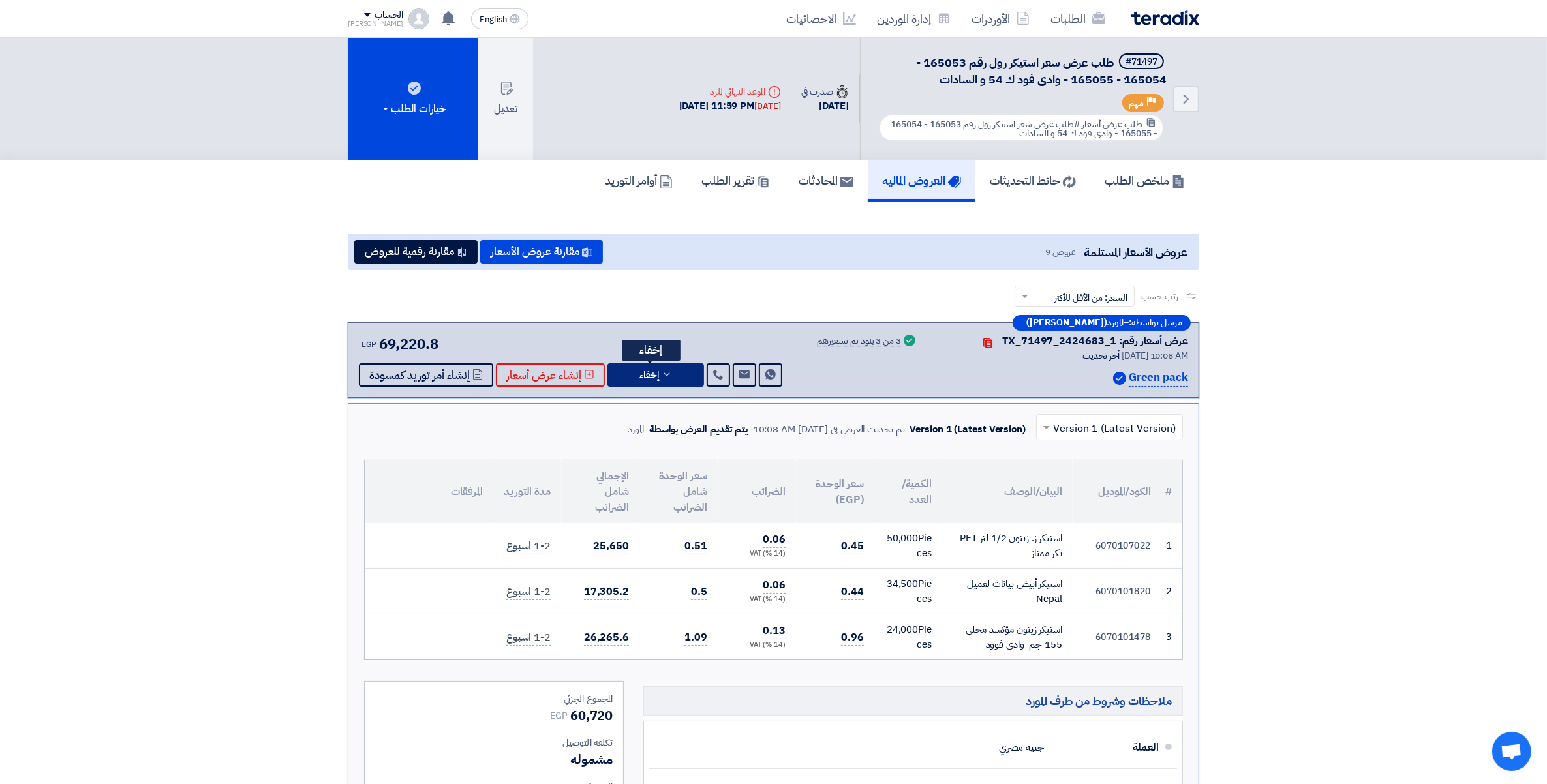
click at [684, 372] on button "إخفاء" at bounding box center [656, 375] width 97 height 24
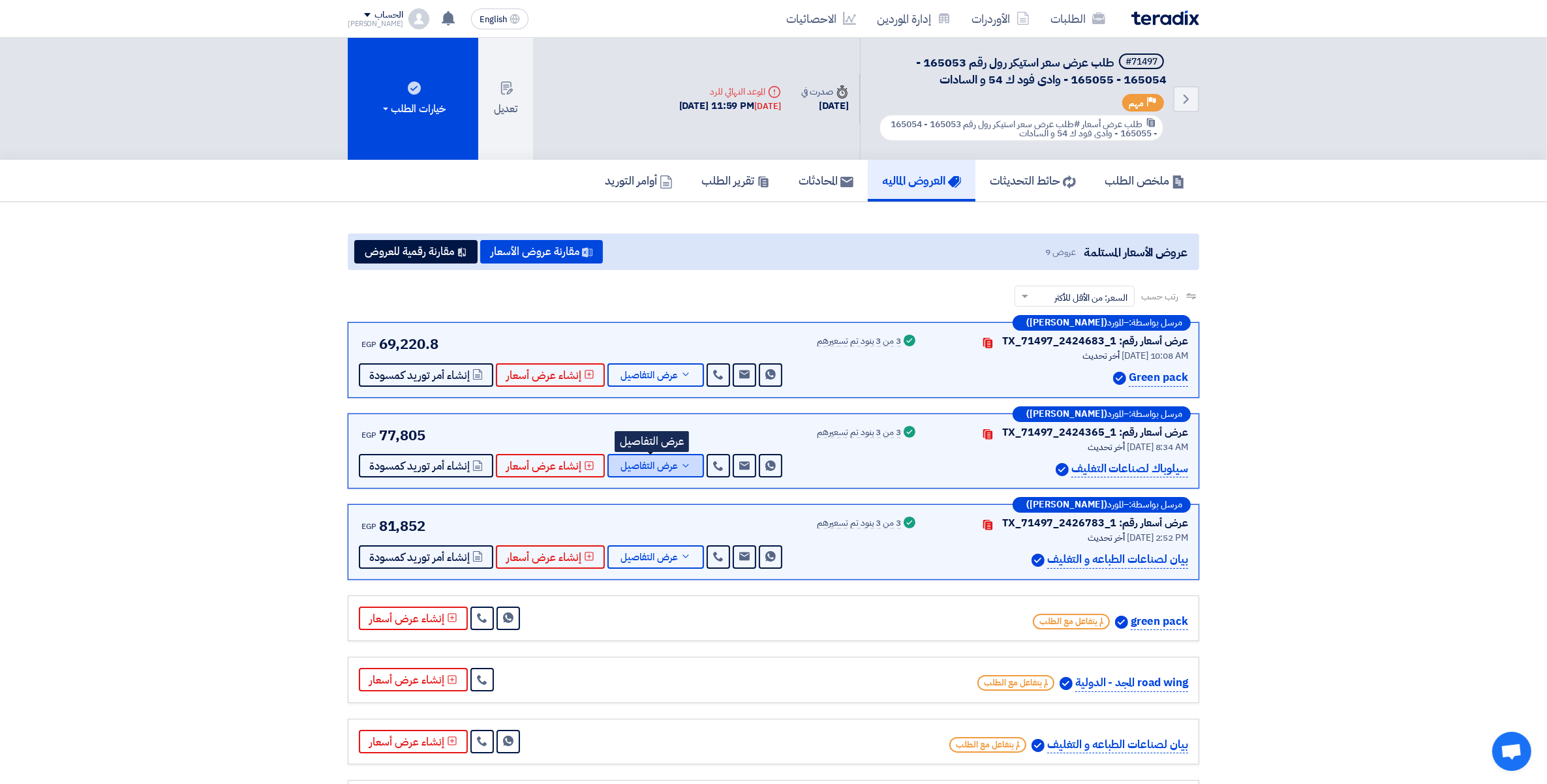
click at [669, 461] on span "عرض التفاصيل" at bounding box center [649, 466] width 57 height 10
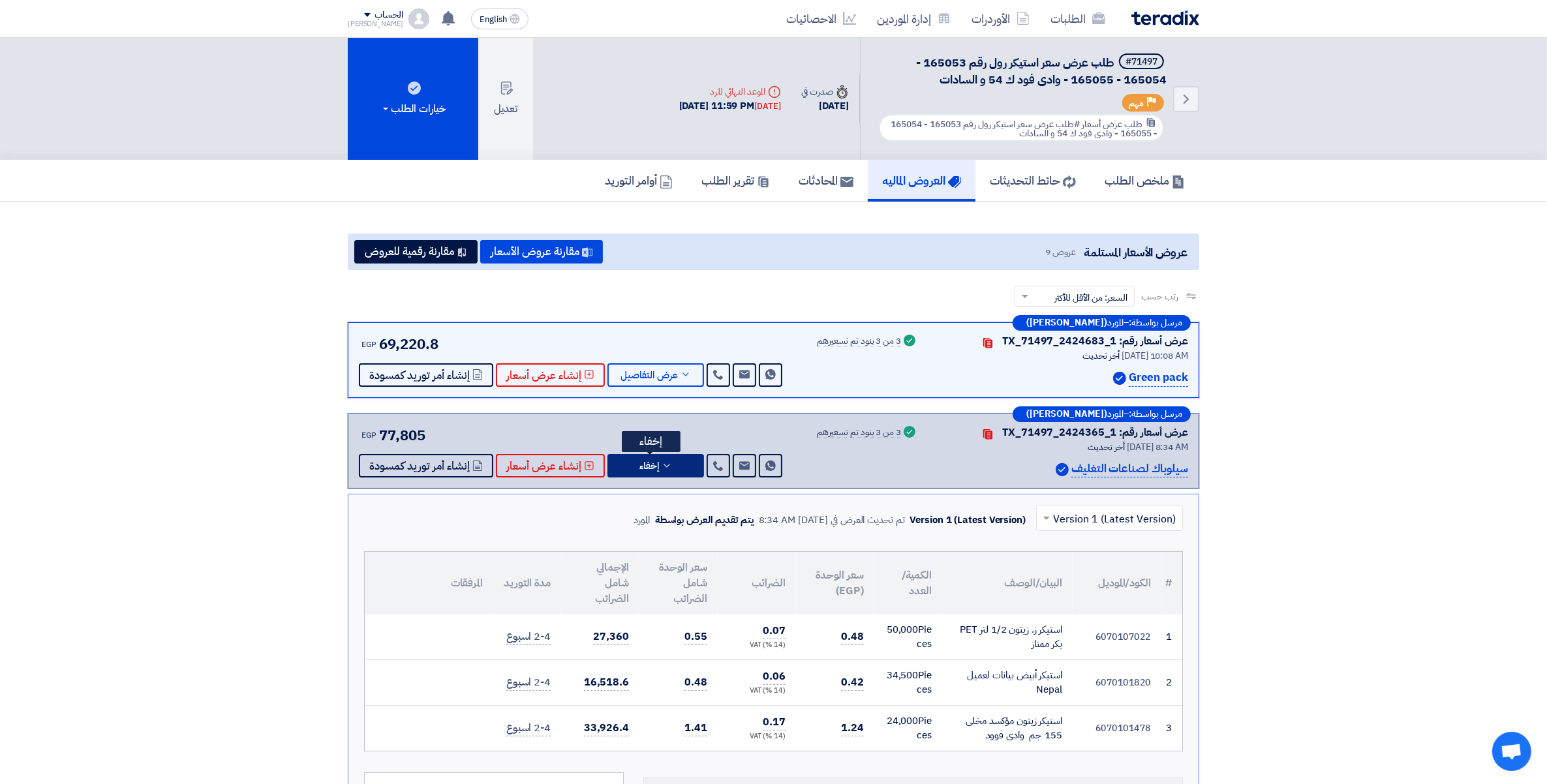
click at [669, 461] on button "إخفاء" at bounding box center [656, 466] width 97 height 24
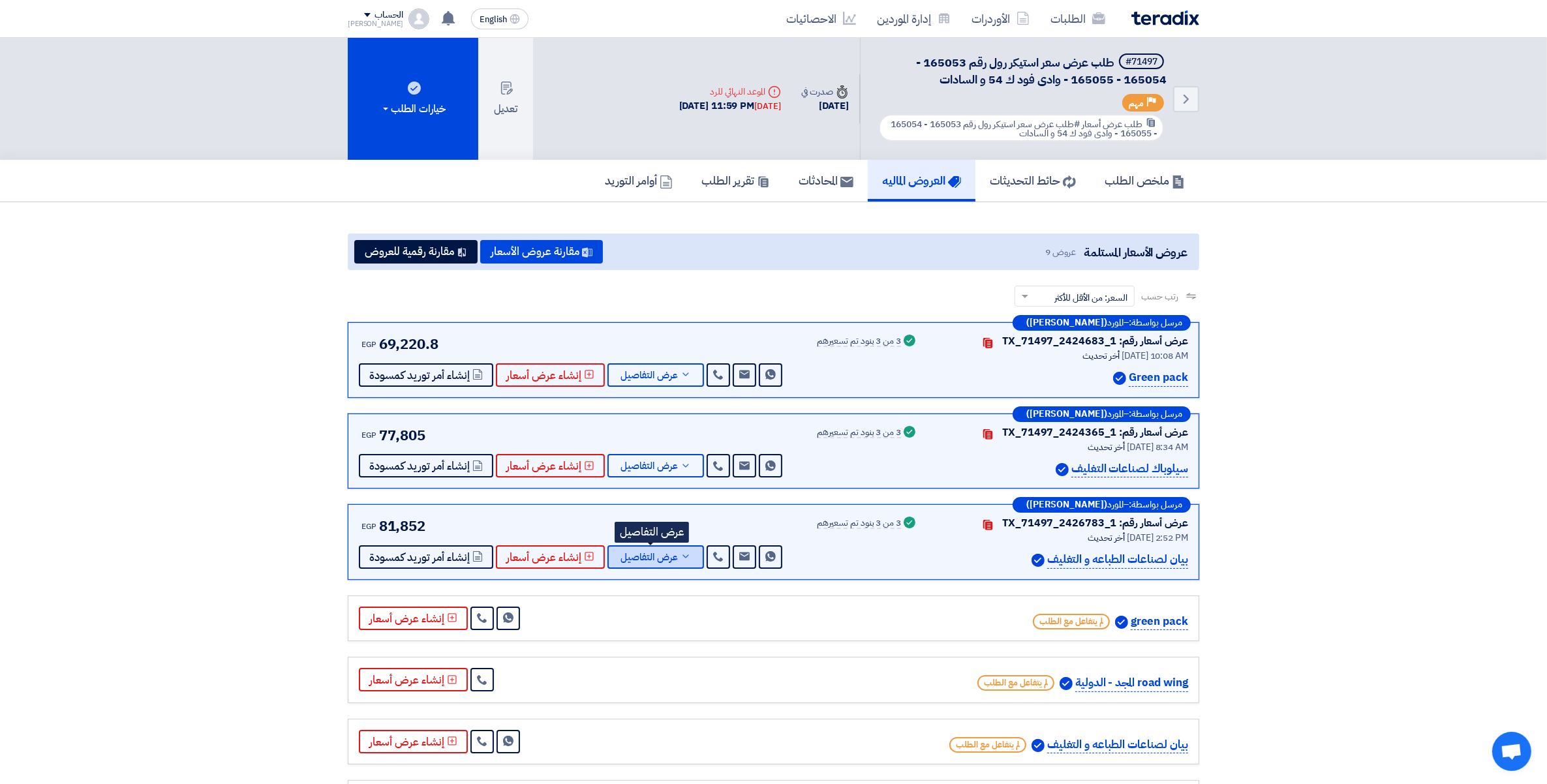
click at [661, 552] on span "عرض التفاصيل" at bounding box center [649, 557] width 57 height 10
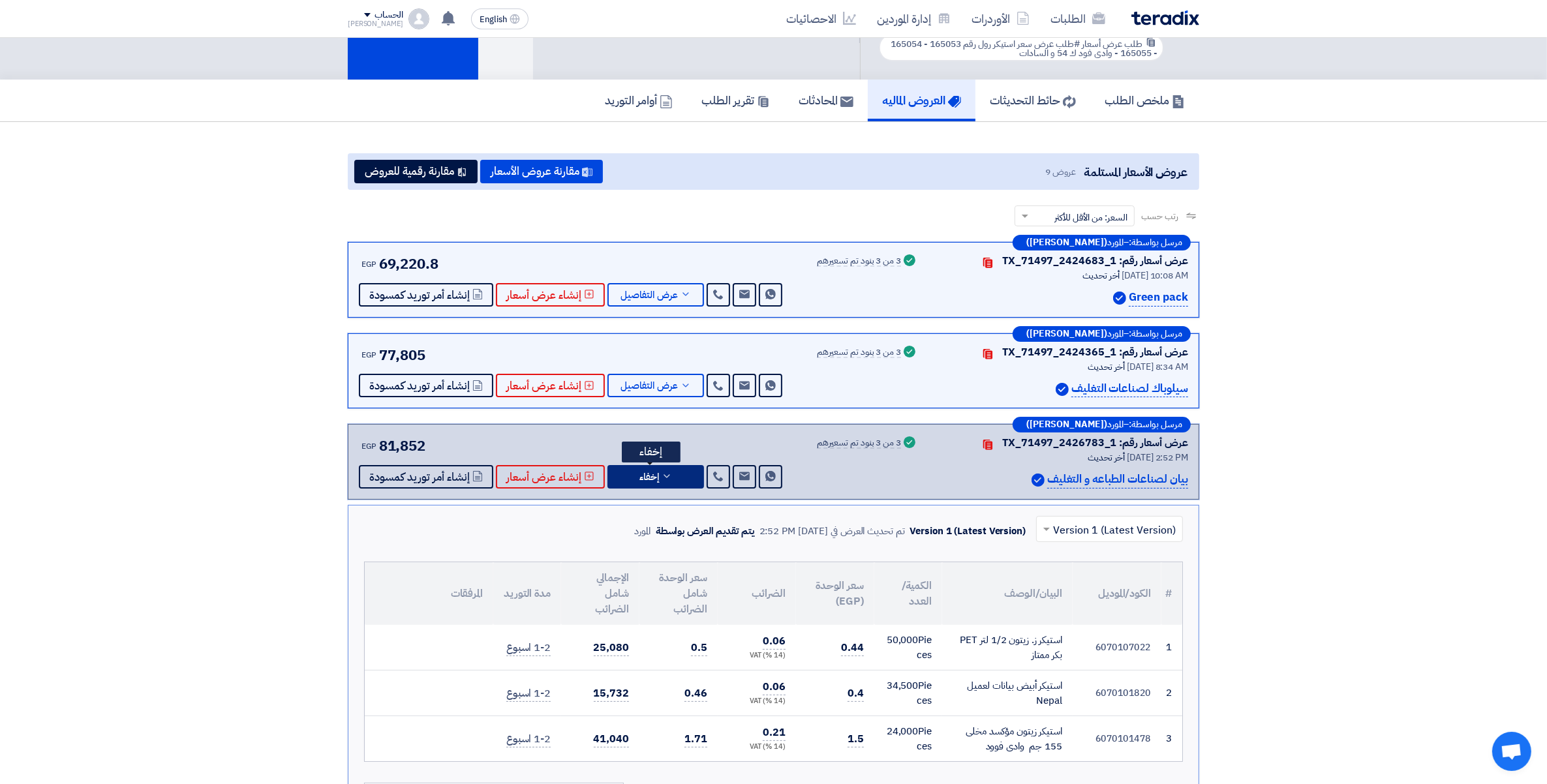
scroll to position [82, 0]
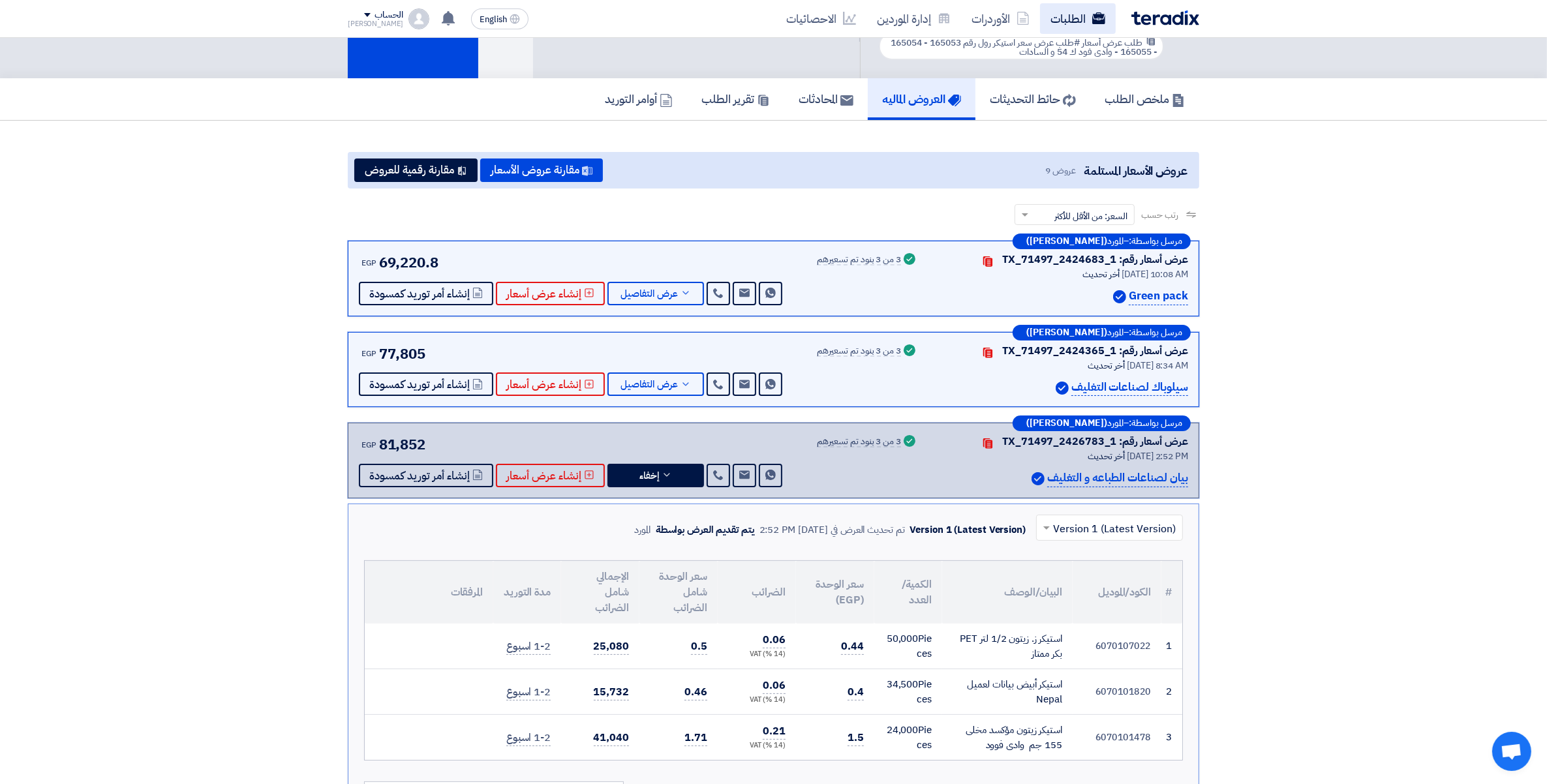
click at [1062, 18] on link "الطلبات" at bounding box center [1078, 18] width 76 height 30
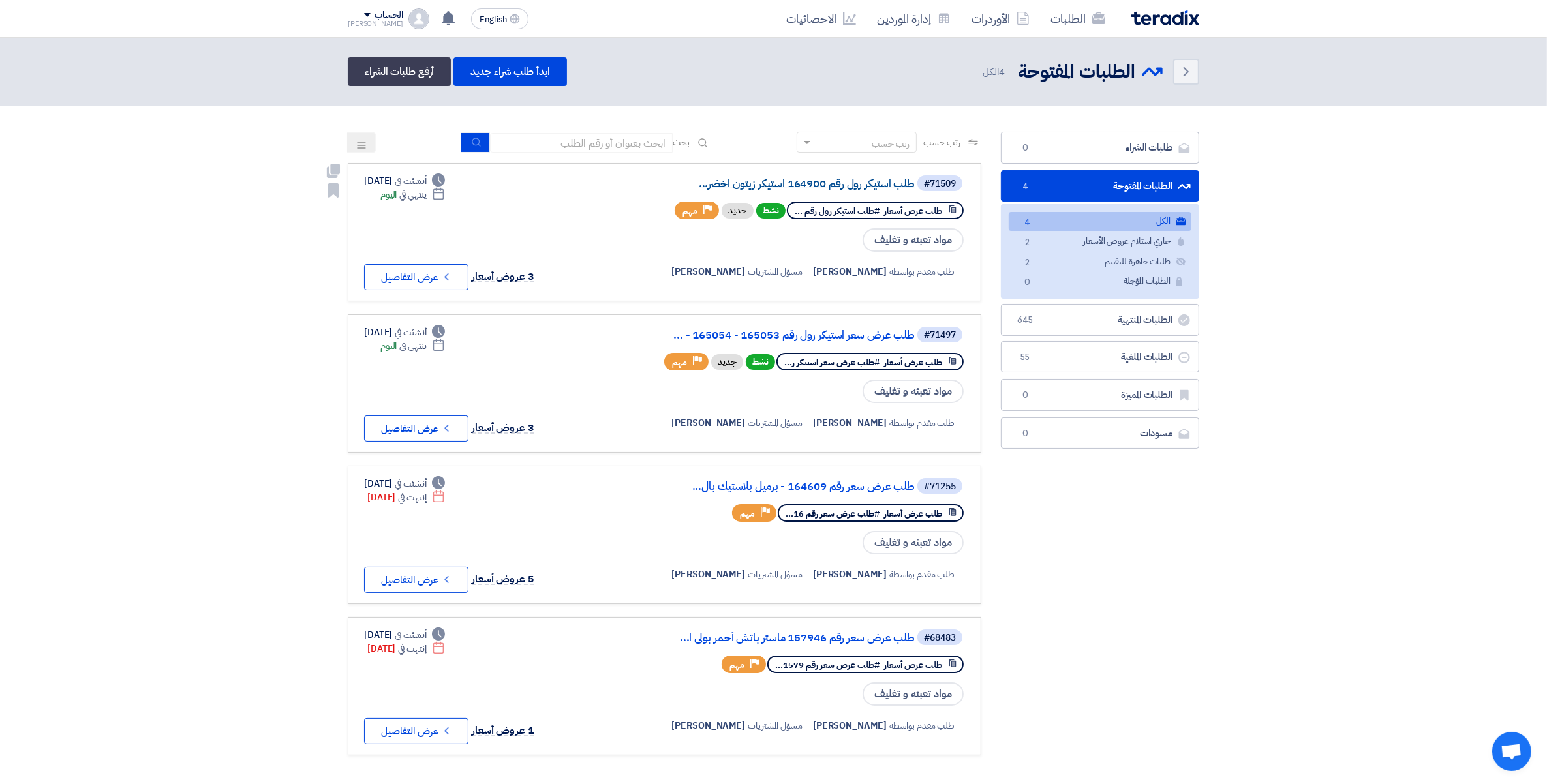
click at [871, 188] on link "طلب استيكر رول رقم 164900 استيكر زيتون اخضر..." at bounding box center [784, 184] width 261 height 12
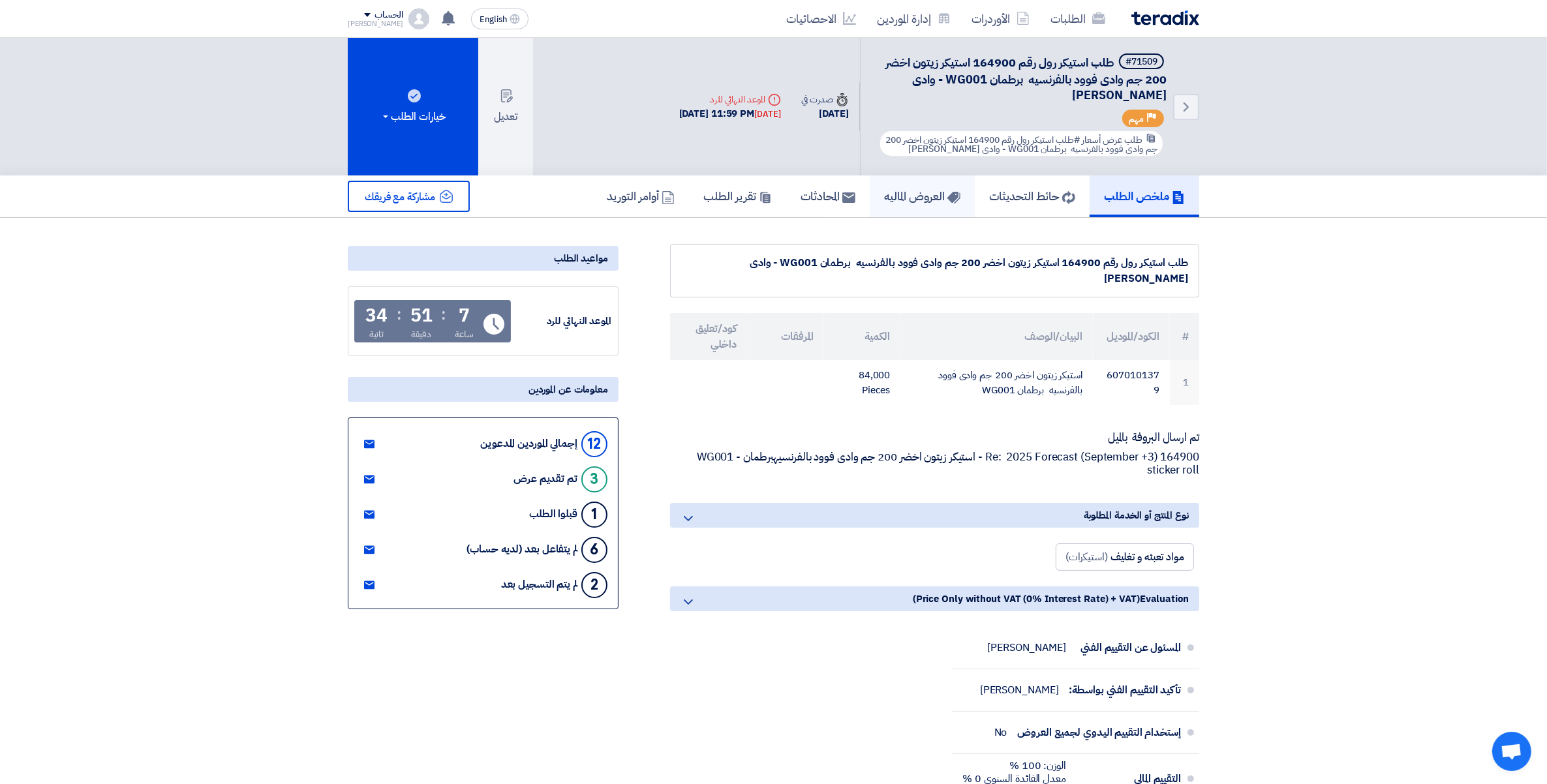
click at [871, 188] on link "العروض الماليه" at bounding box center [922, 197] width 105 height 42
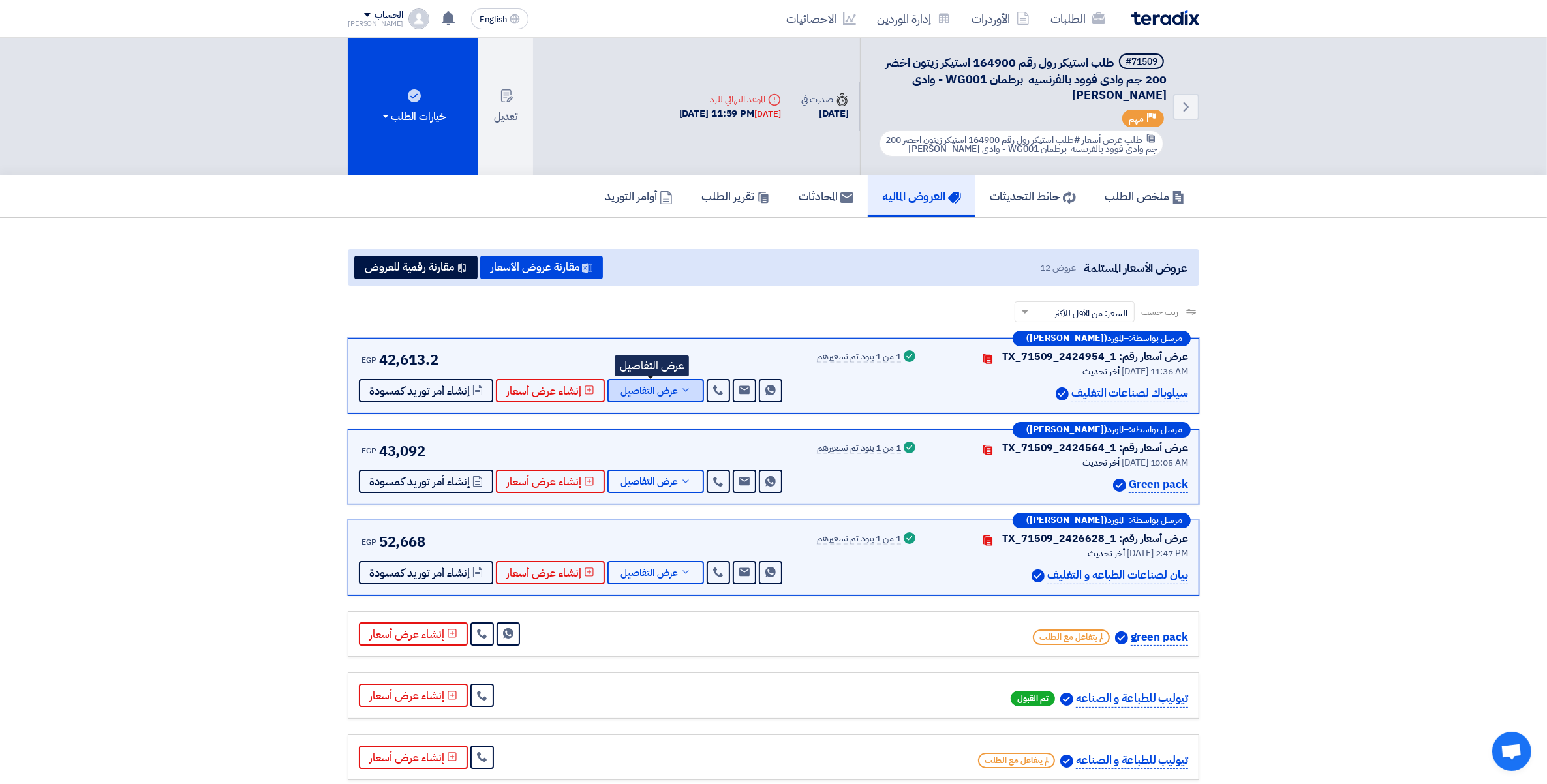
click at [680, 387] on icon at bounding box center [685, 390] width 10 height 10
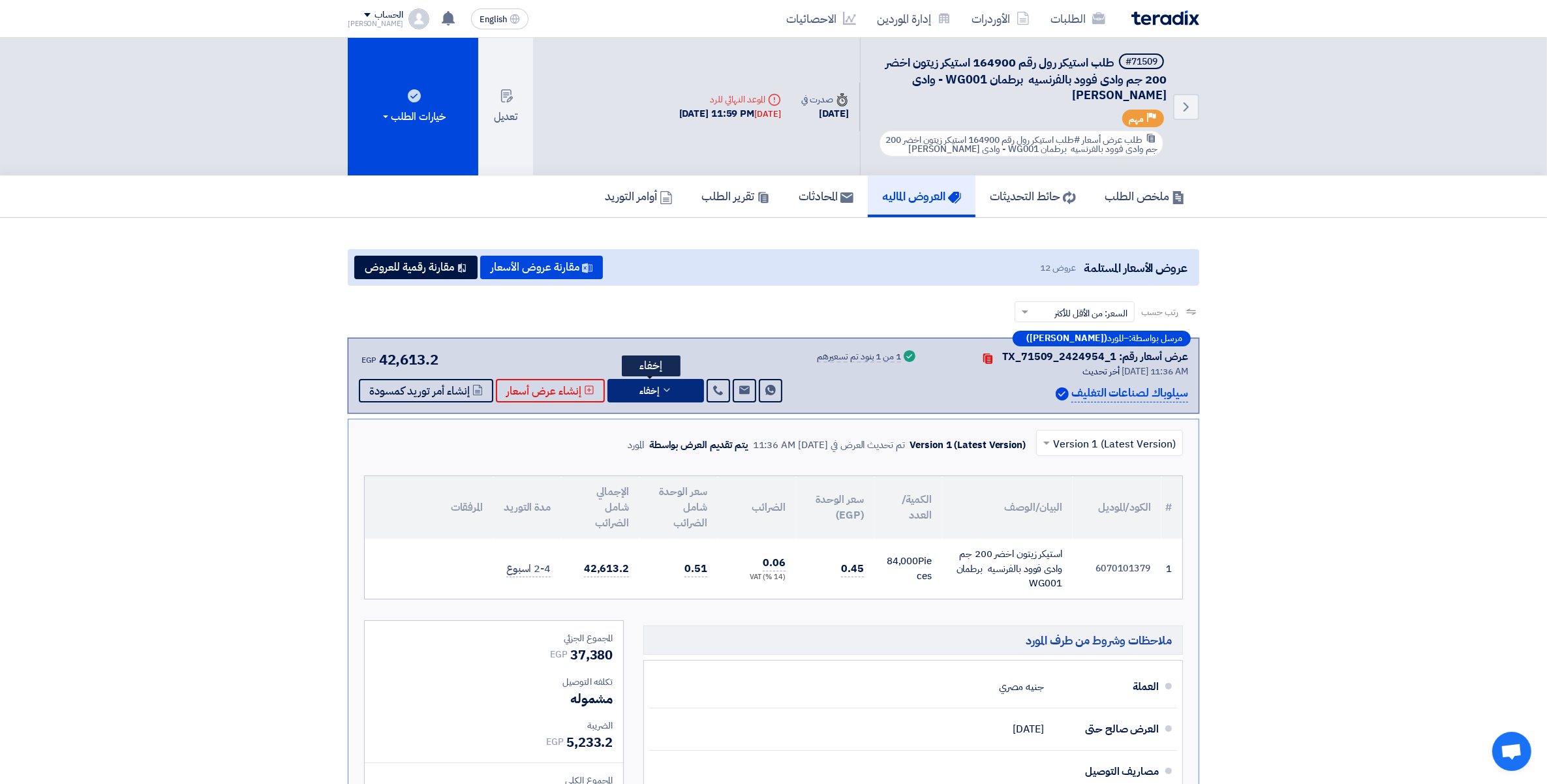
click at [677, 387] on button "إخفاء" at bounding box center [656, 391] width 97 height 24
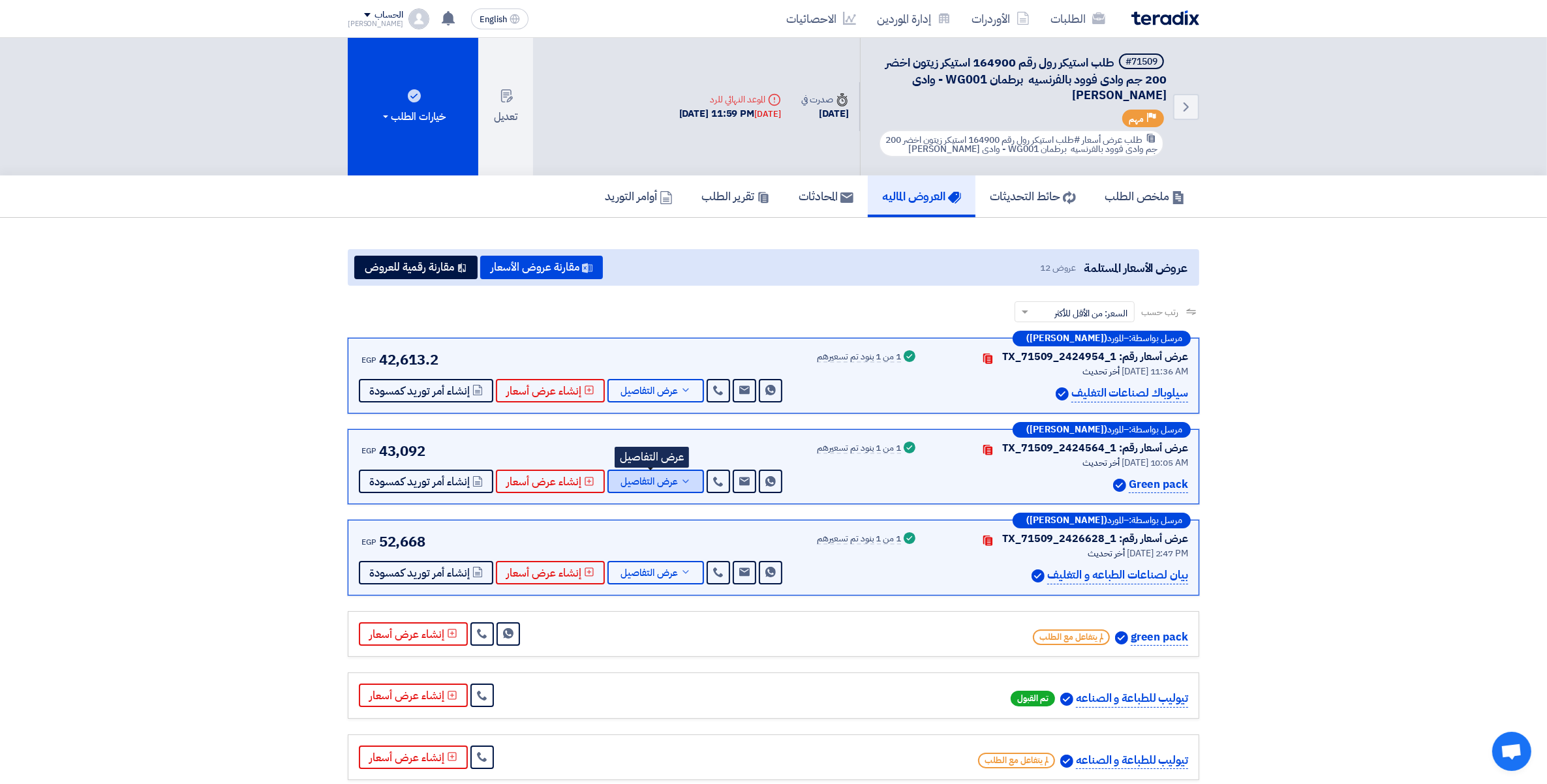
click at [689, 473] on button "عرض التفاصيل" at bounding box center [656, 481] width 97 height 24
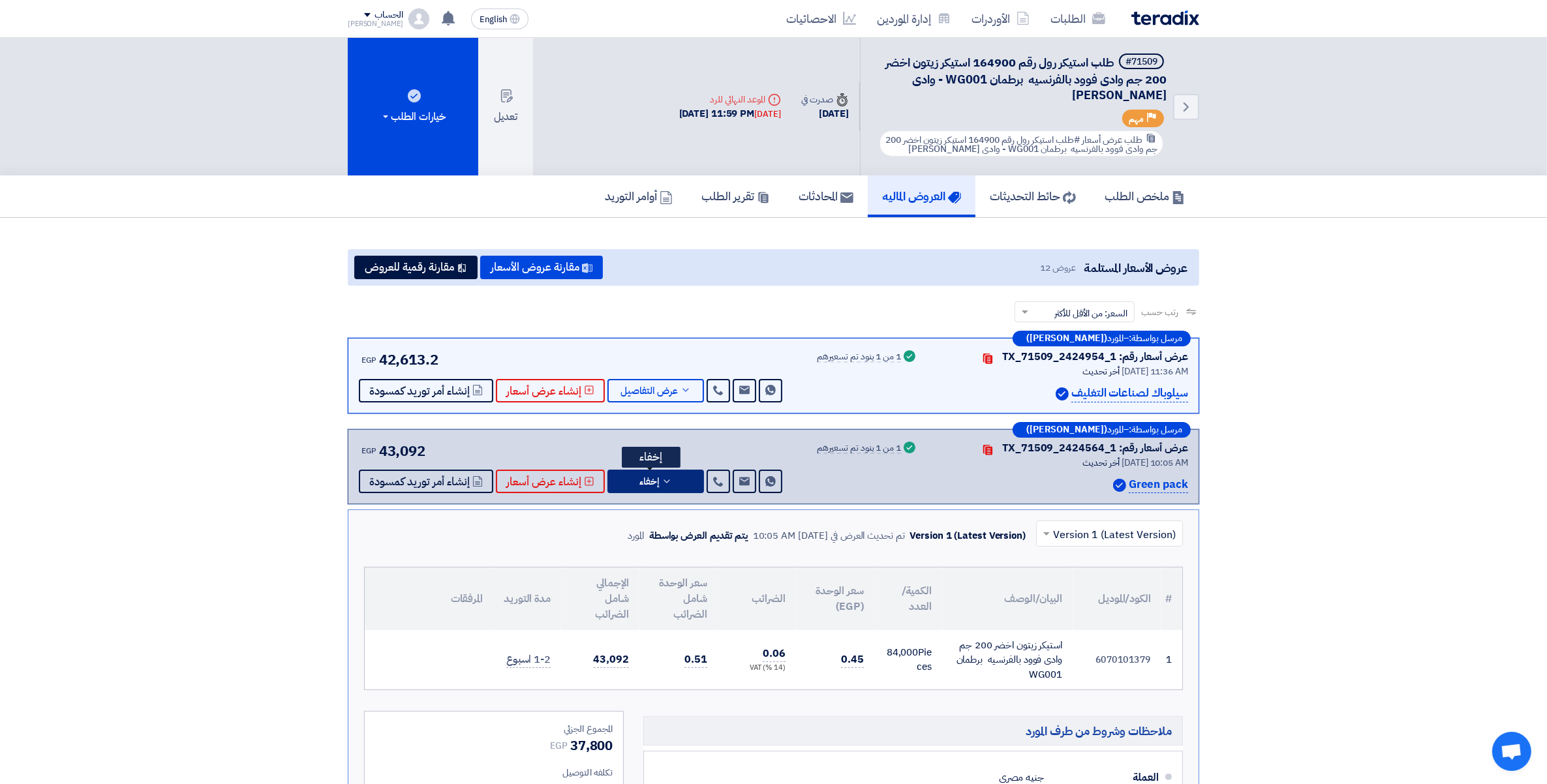
click at [689, 473] on button "إخفاء" at bounding box center [656, 481] width 97 height 24
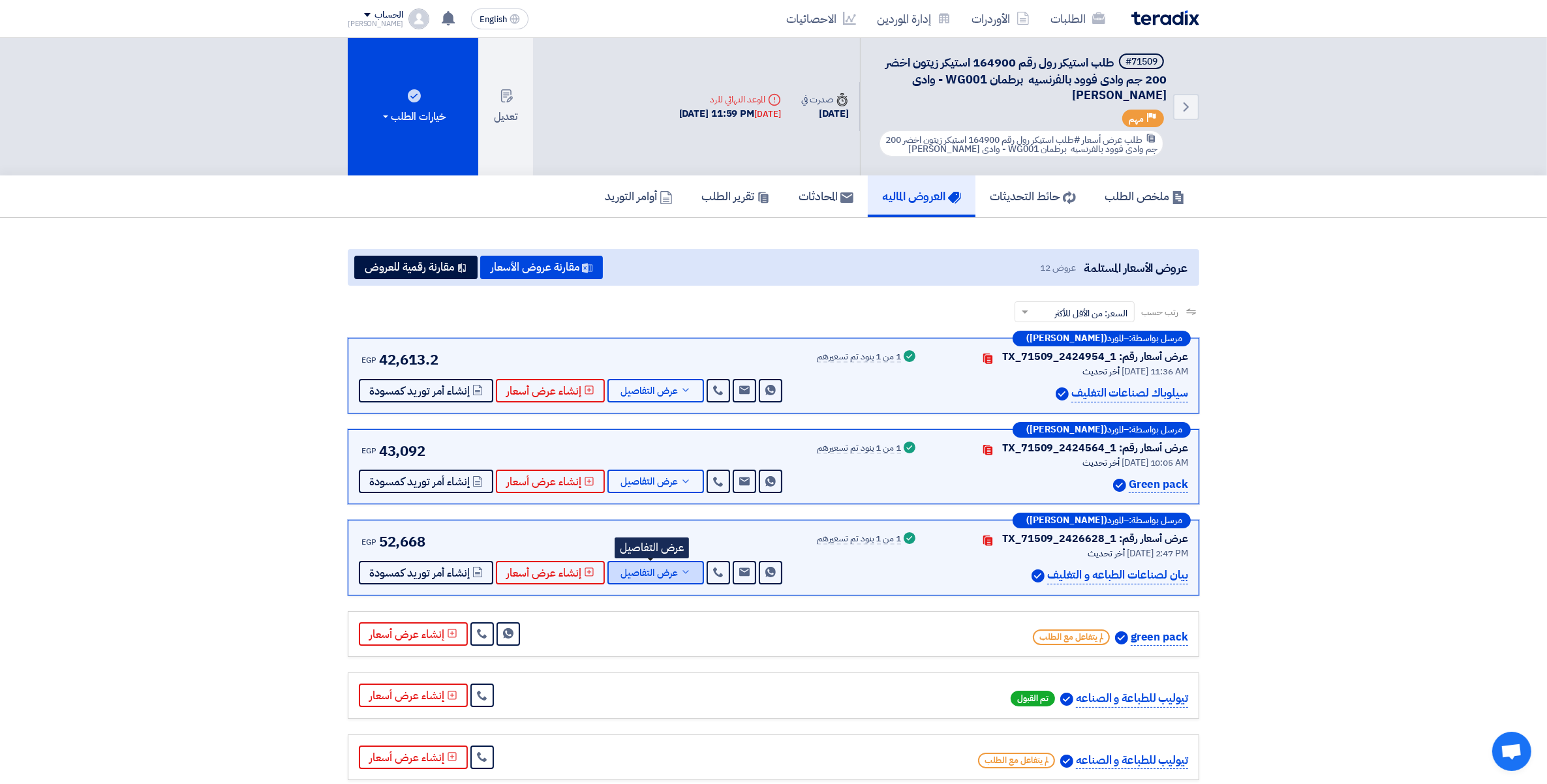
click at [683, 570] on use at bounding box center [685, 571] width 6 height 3
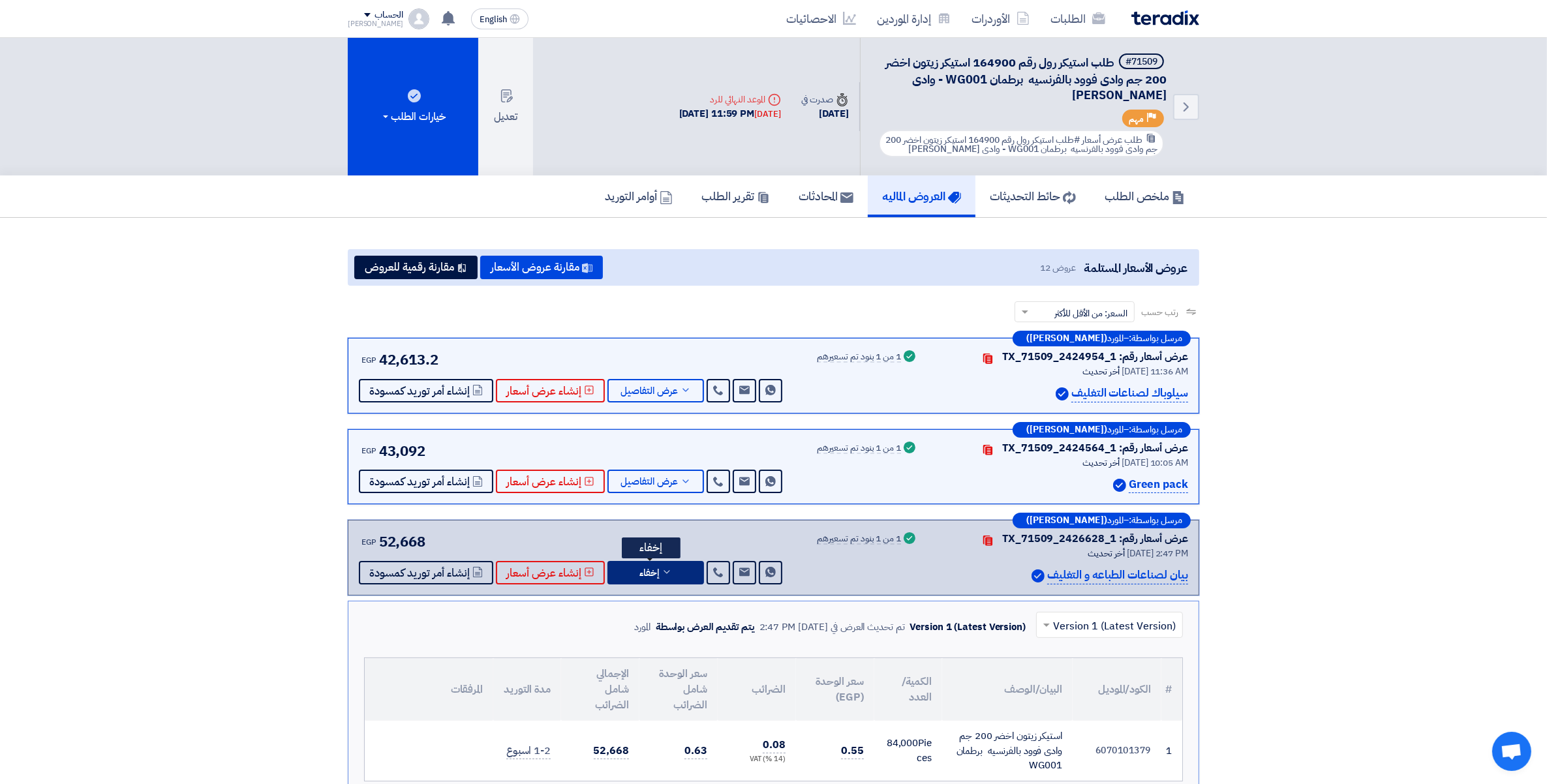
click at [679, 575] on button "إخفاء" at bounding box center [656, 572] width 97 height 24
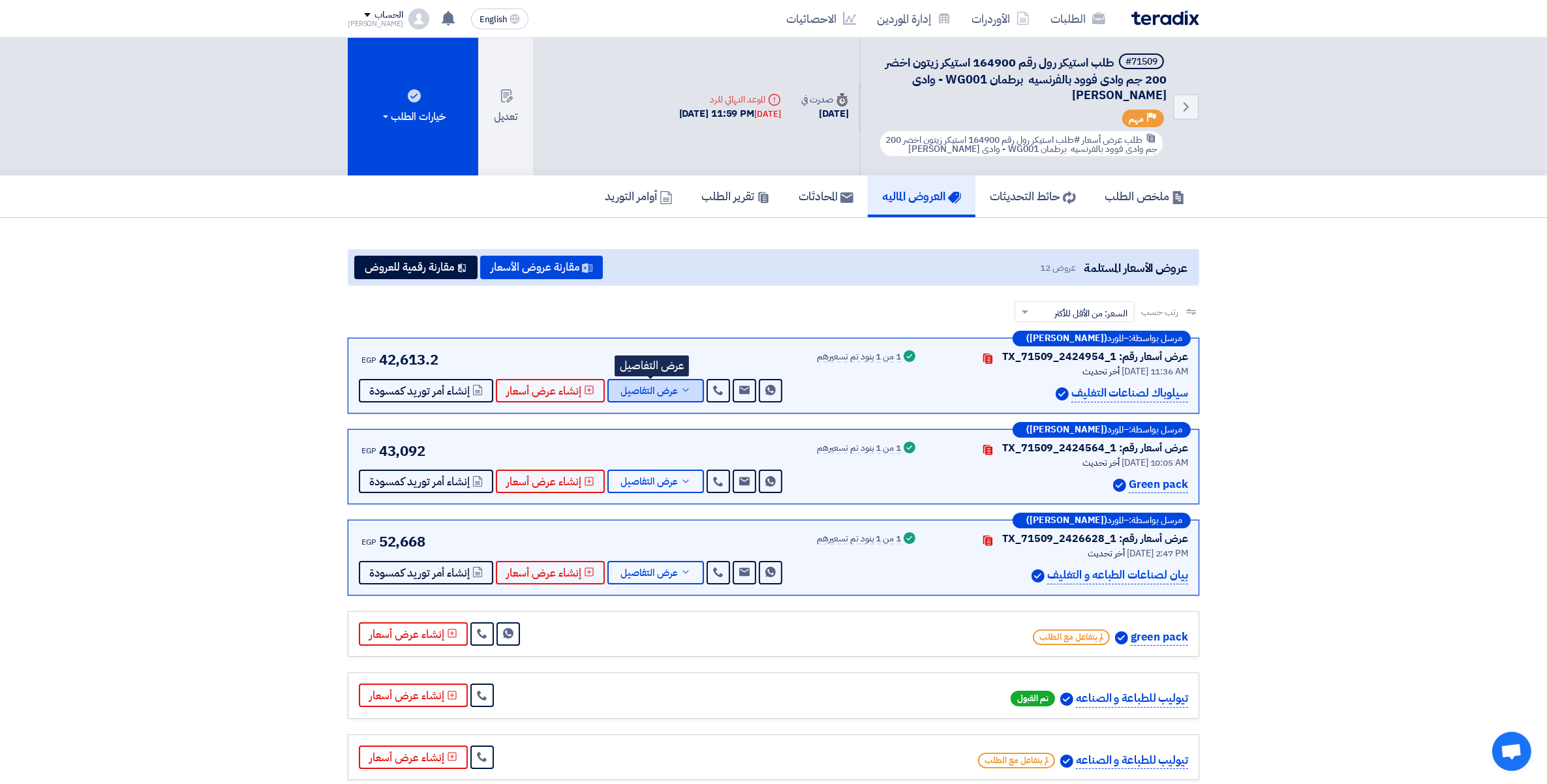
click at [678, 395] on button "عرض التفاصيل" at bounding box center [656, 391] width 97 height 24
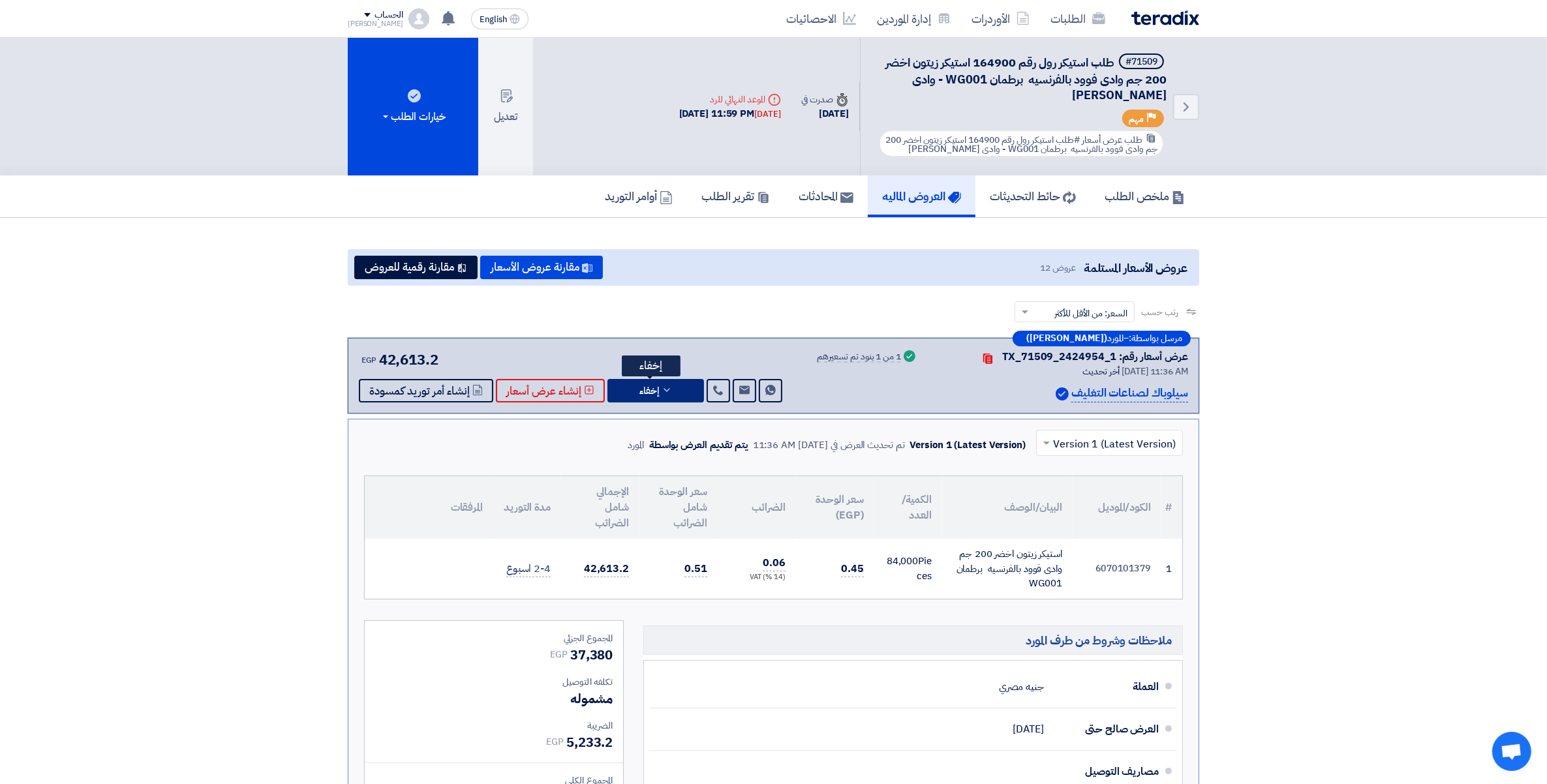
click at [678, 395] on button "إخفاء" at bounding box center [656, 391] width 97 height 24
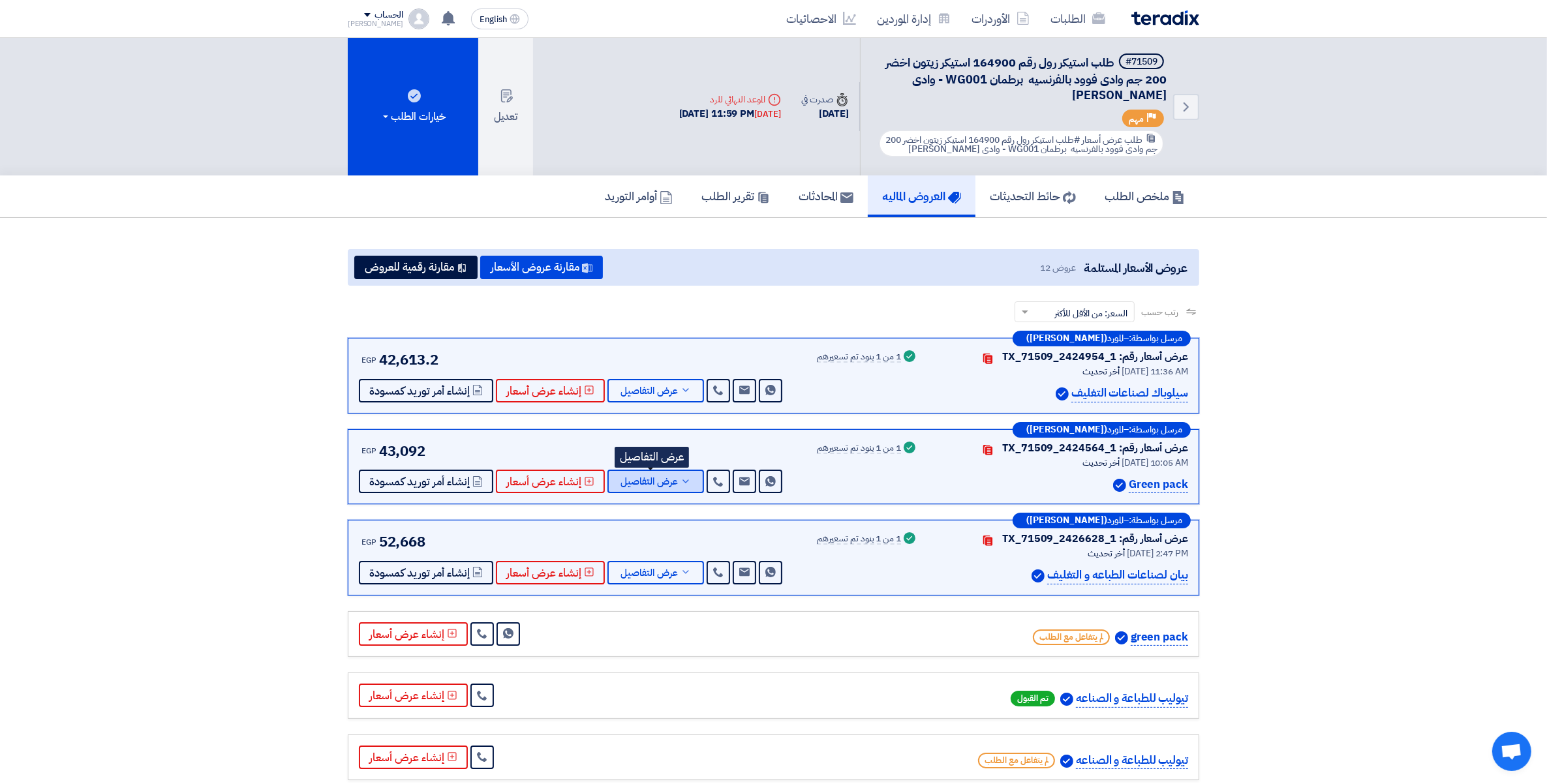
click at [680, 476] on icon at bounding box center [685, 481] width 10 height 10
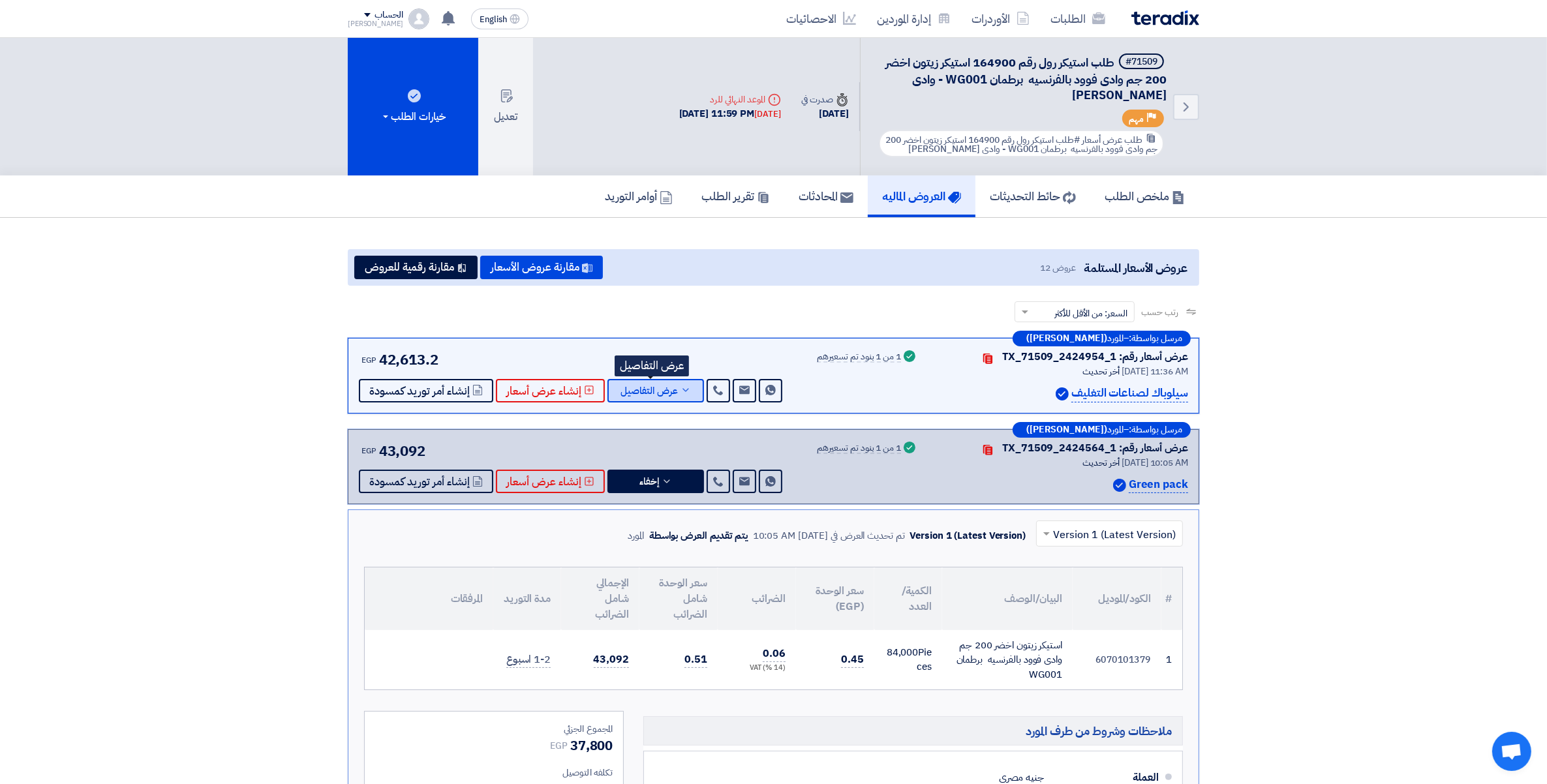
click at [673, 392] on button "عرض التفاصيل" at bounding box center [656, 391] width 97 height 24
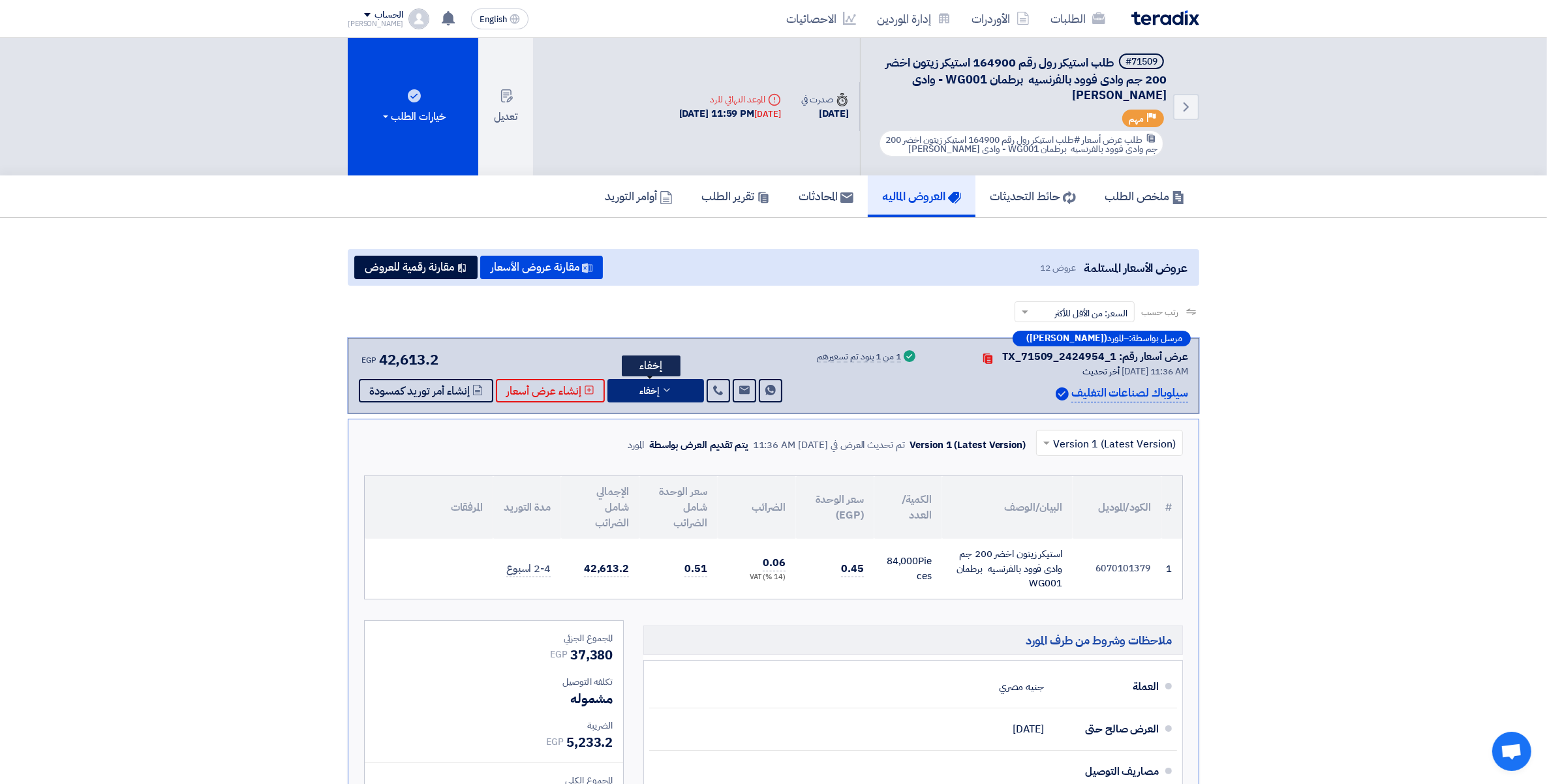
click at [668, 392] on button "إخفاء" at bounding box center [656, 391] width 97 height 24
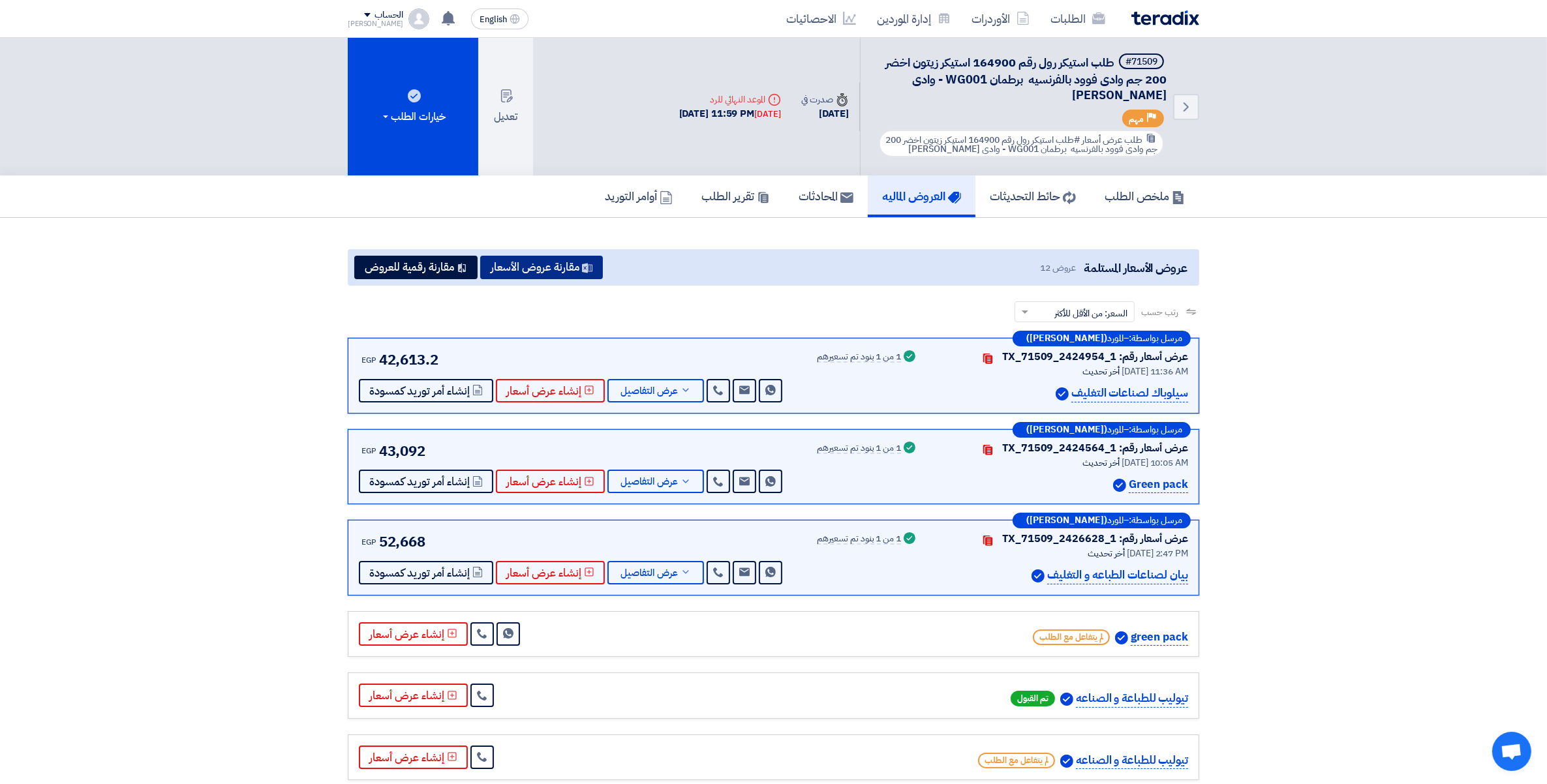
click at [573, 267] on button "مقارنة عروض الأسعار" at bounding box center [541, 267] width 123 height 24
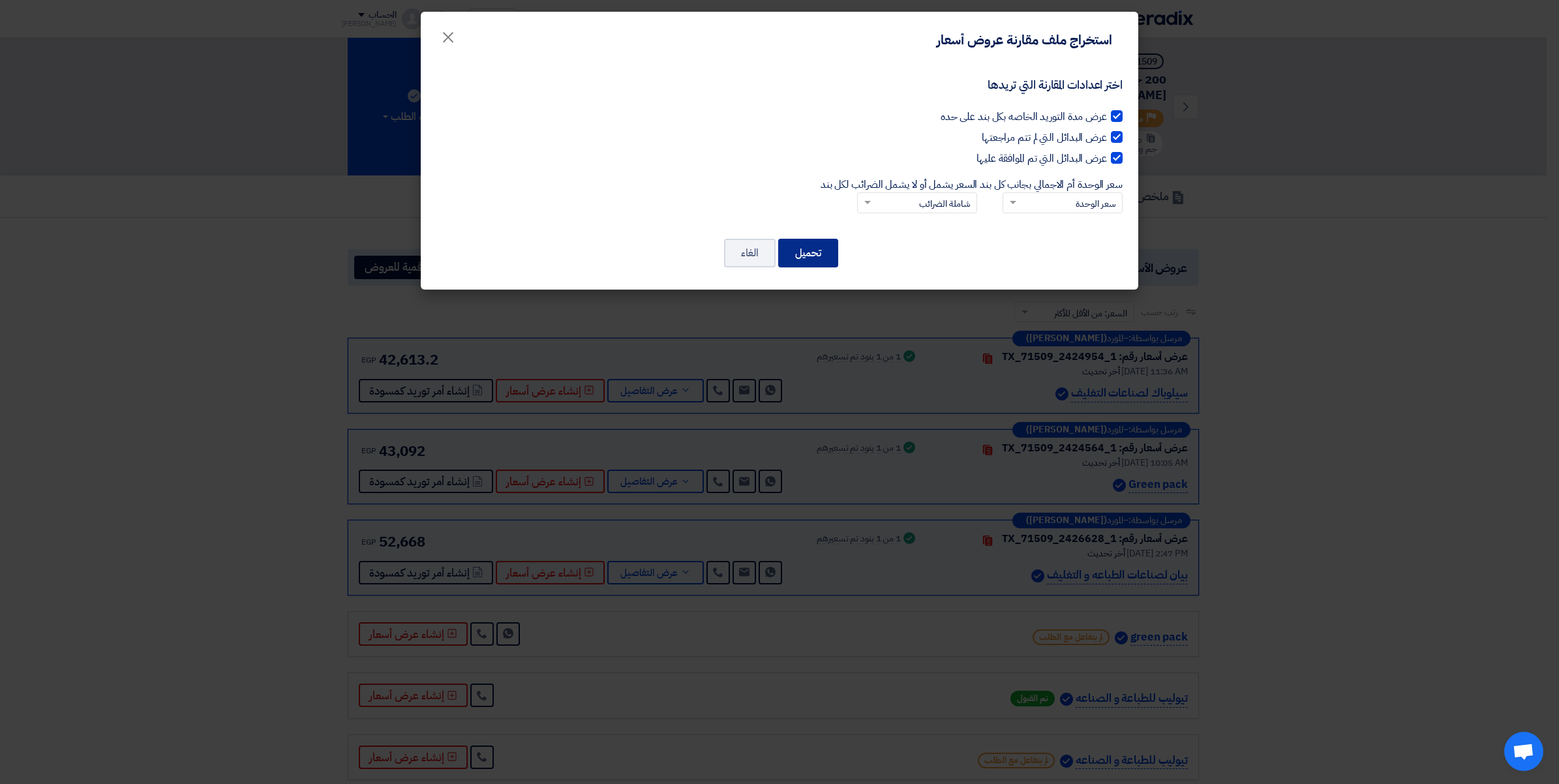
click at [822, 252] on button "تحميل" at bounding box center [808, 253] width 60 height 29
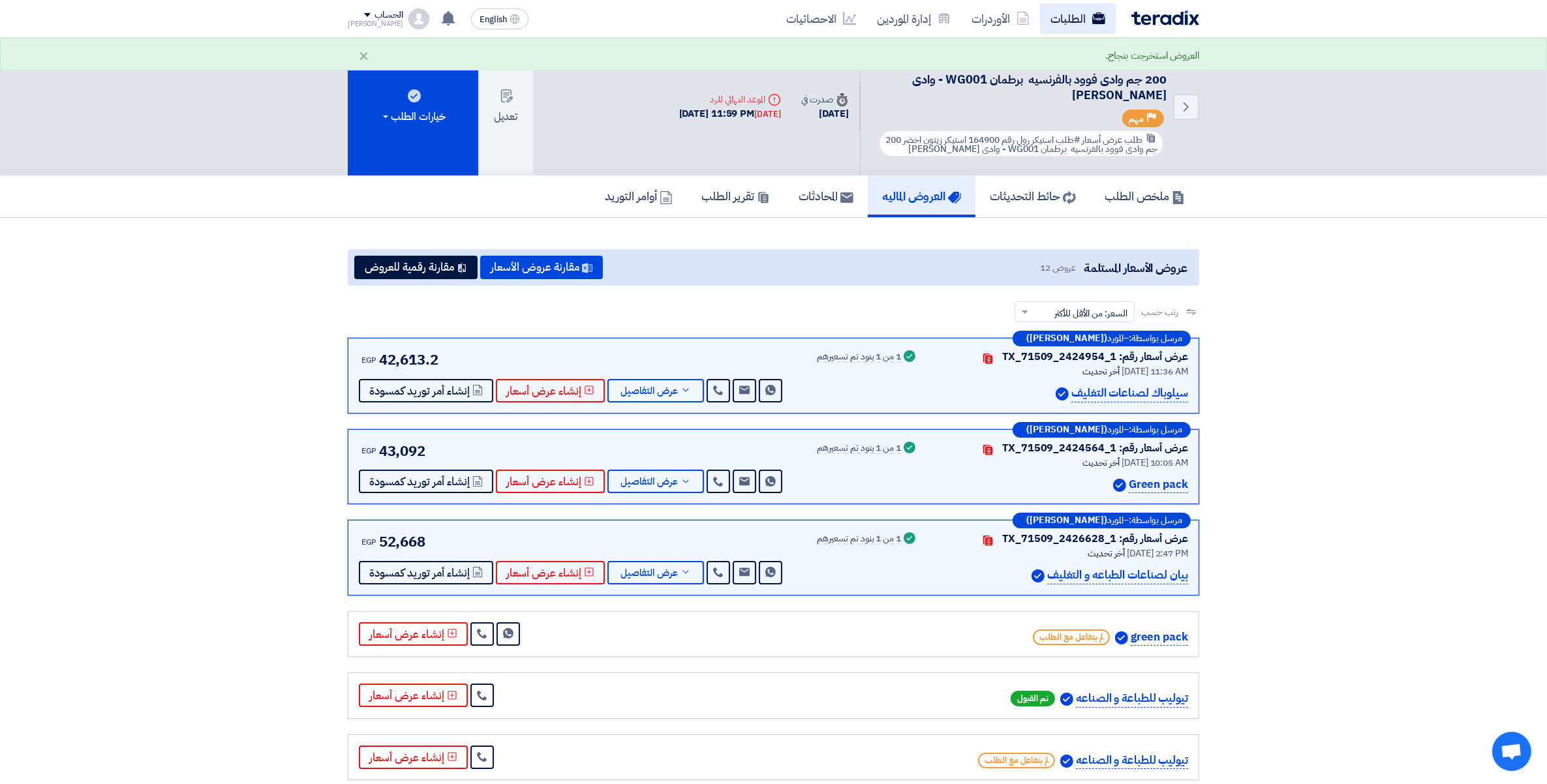
click at [1059, 14] on link "الطلبات" at bounding box center [1078, 18] width 76 height 30
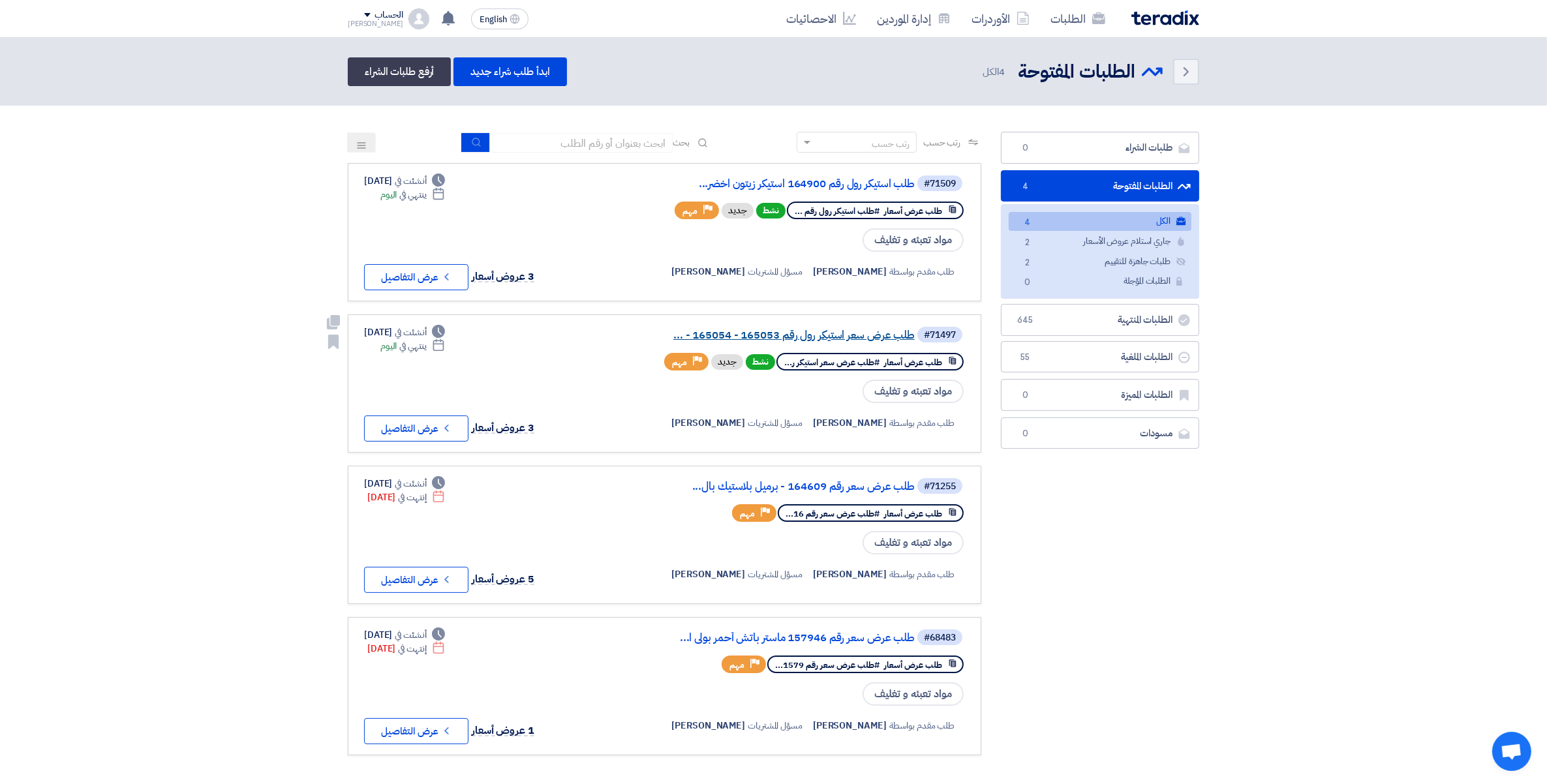
click at [816, 331] on link "طلب عرض سعر استيكر رول رقم 165053 - 165054 - ..." at bounding box center [784, 335] width 261 height 12
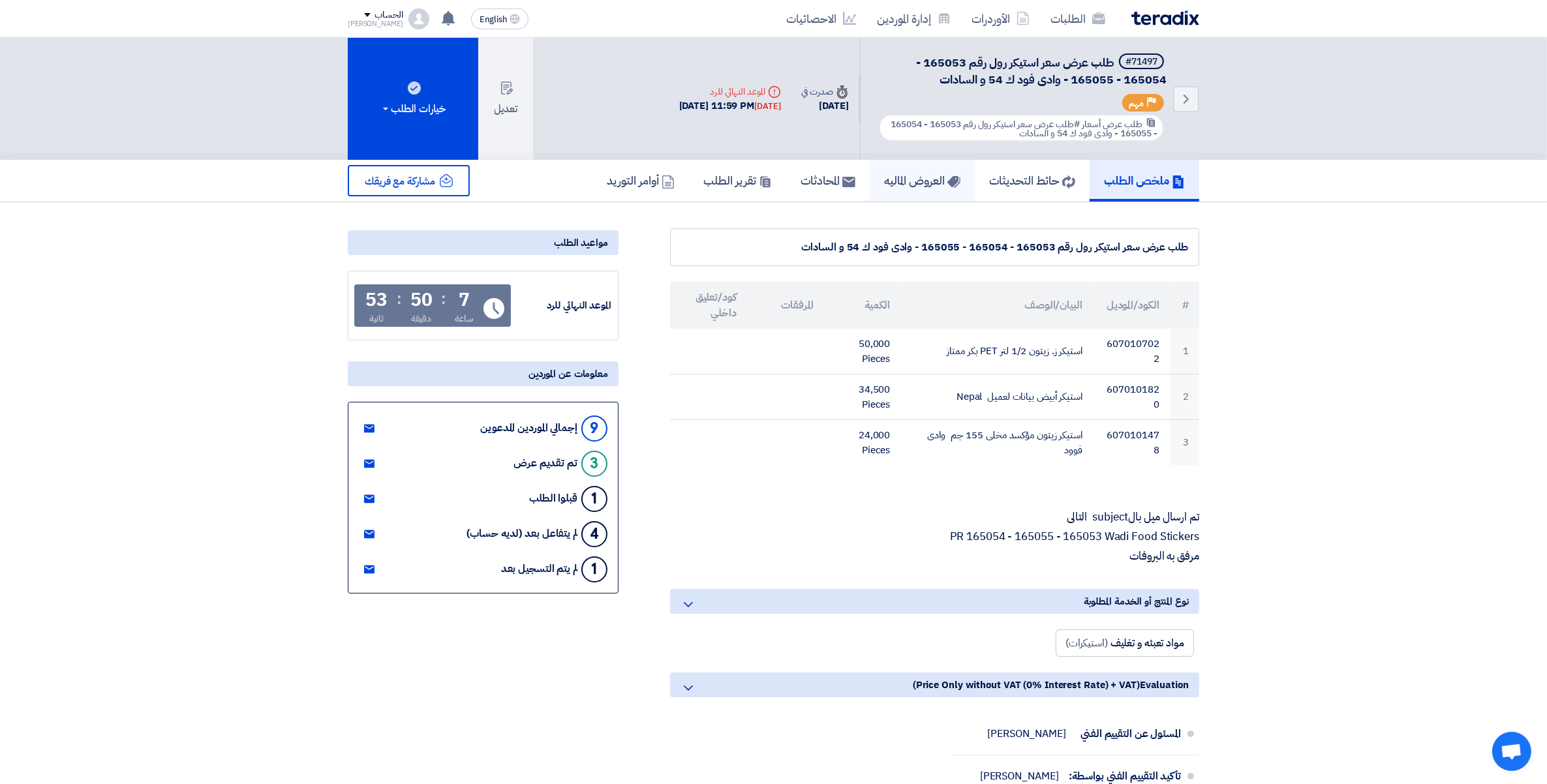
click at [902, 167] on link "العروض الماليه" at bounding box center [922, 181] width 105 height 42
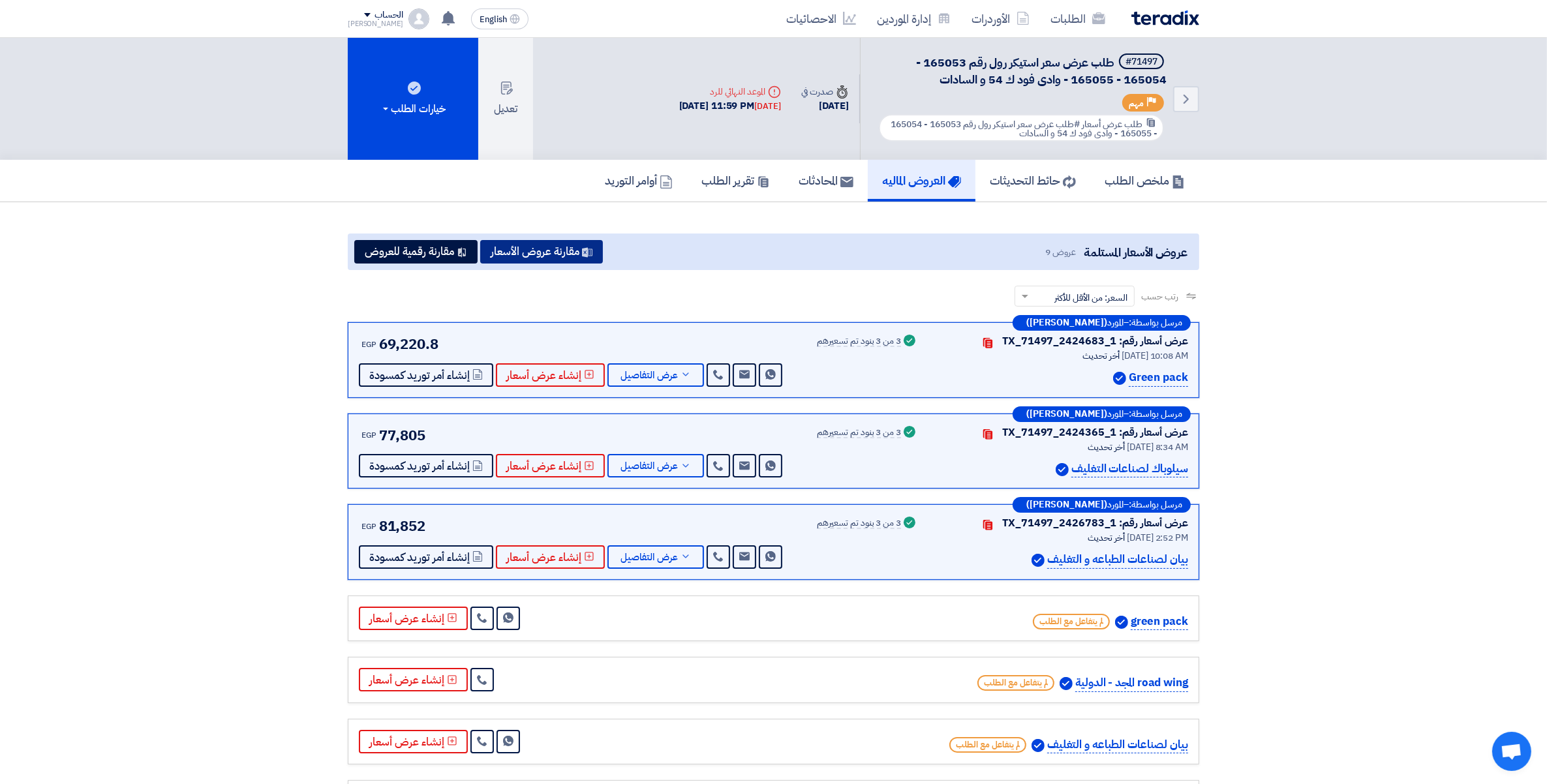
click at [570, 246] on button "مقارنة عروض الأسعار" at bounding box center [541, 252] width 123 height 24
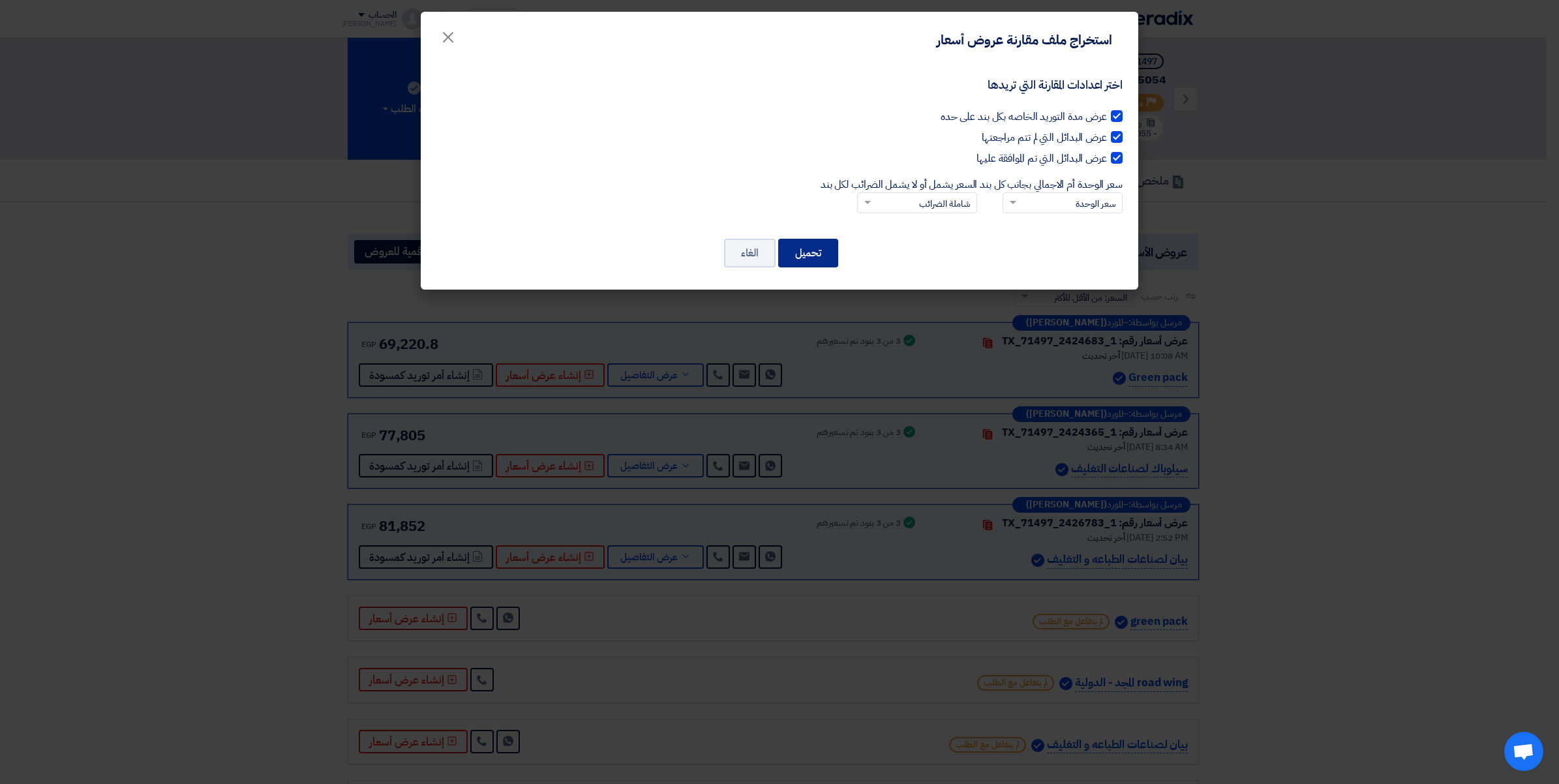
click at [820, 258] on button "تحميل" at bounding box center [808, 253] width 60 height 29
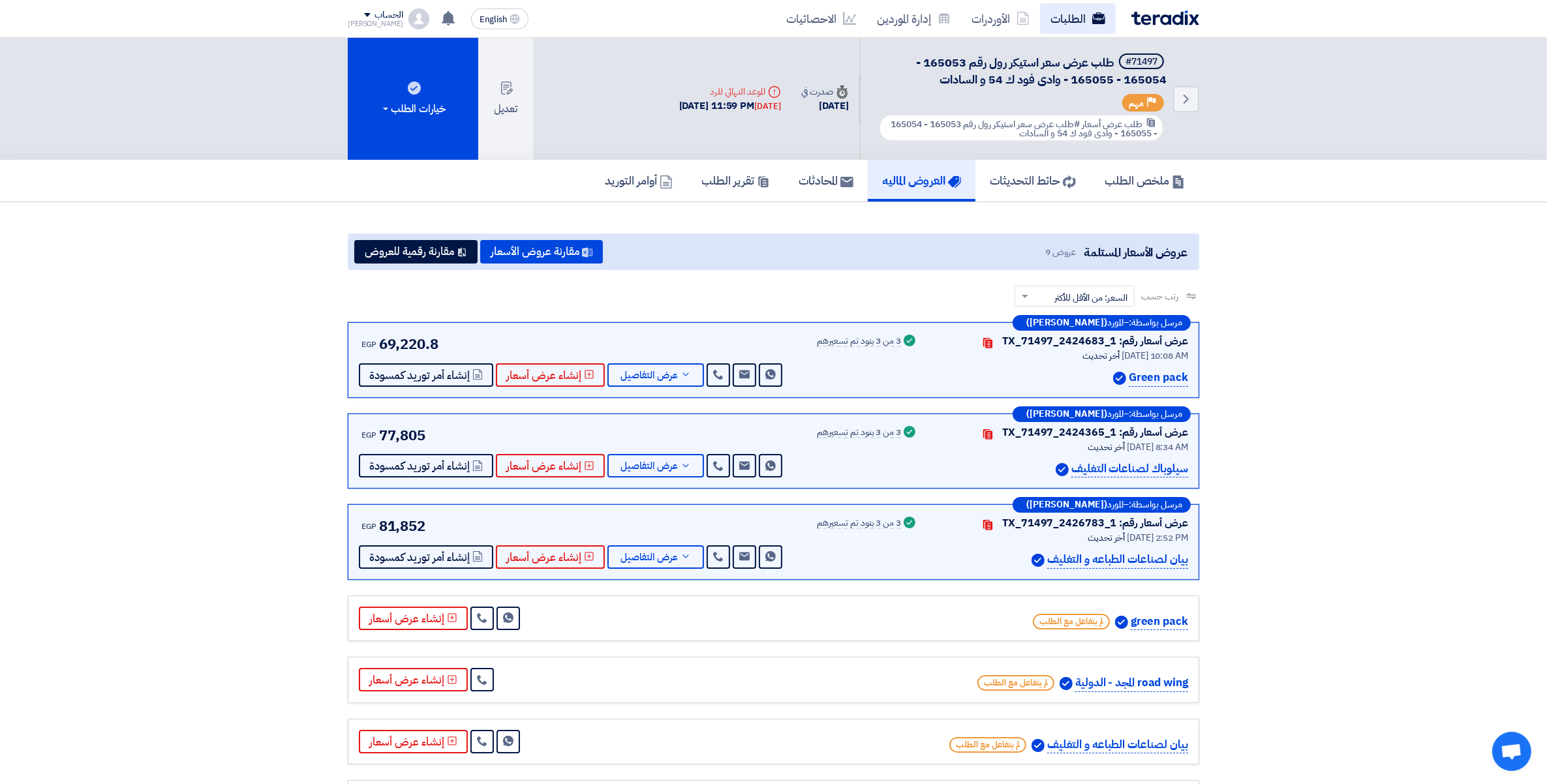
click at [1057, 24] on link "الطلبات" at bounding box center [1078, 18] width 76 height 30
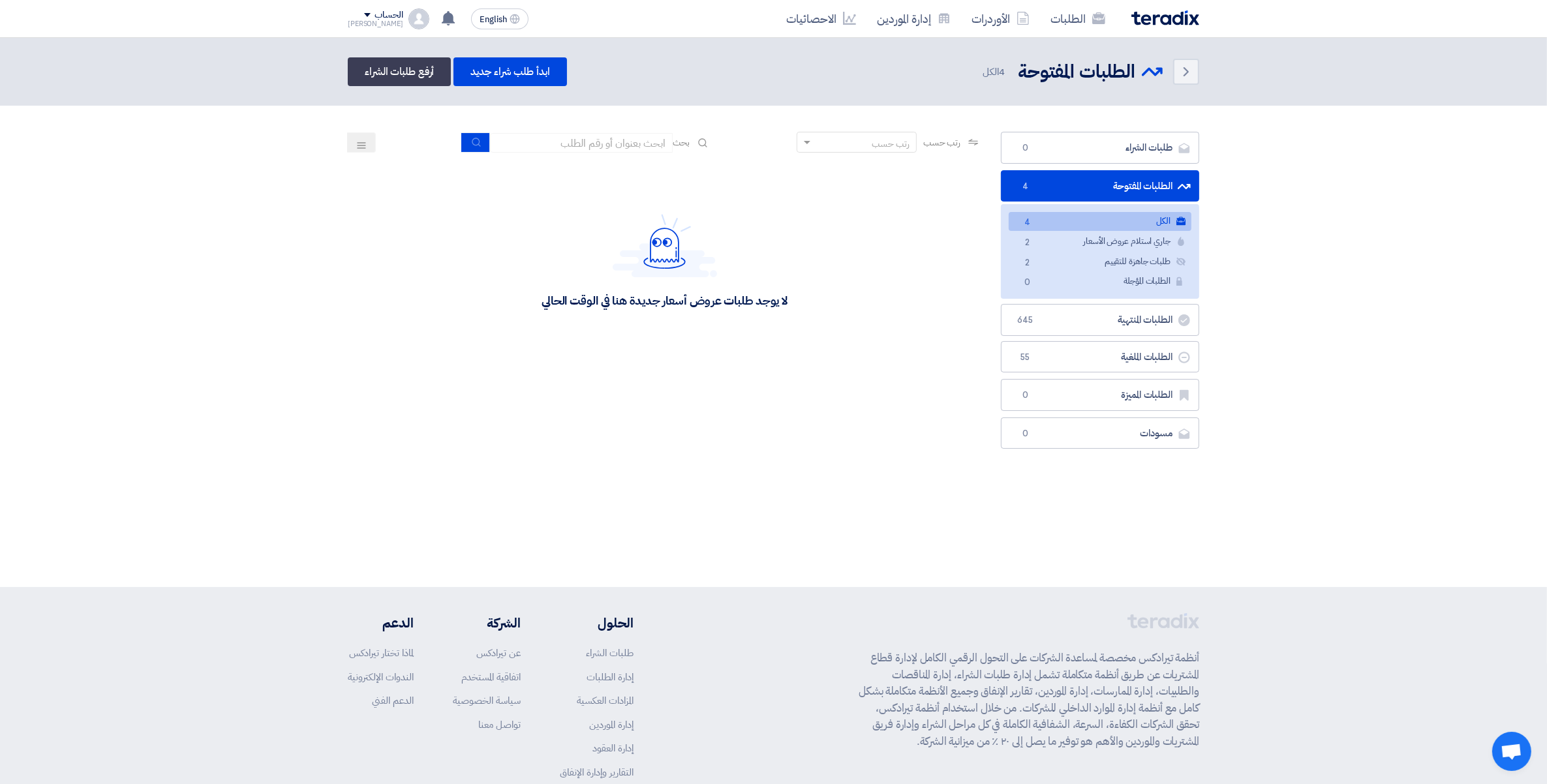
click at [1057, 24] on link "الطلبات" at bounding box center [1078, 18] width 76 height 30
